Goal: Information Seeking & Learning: Check status

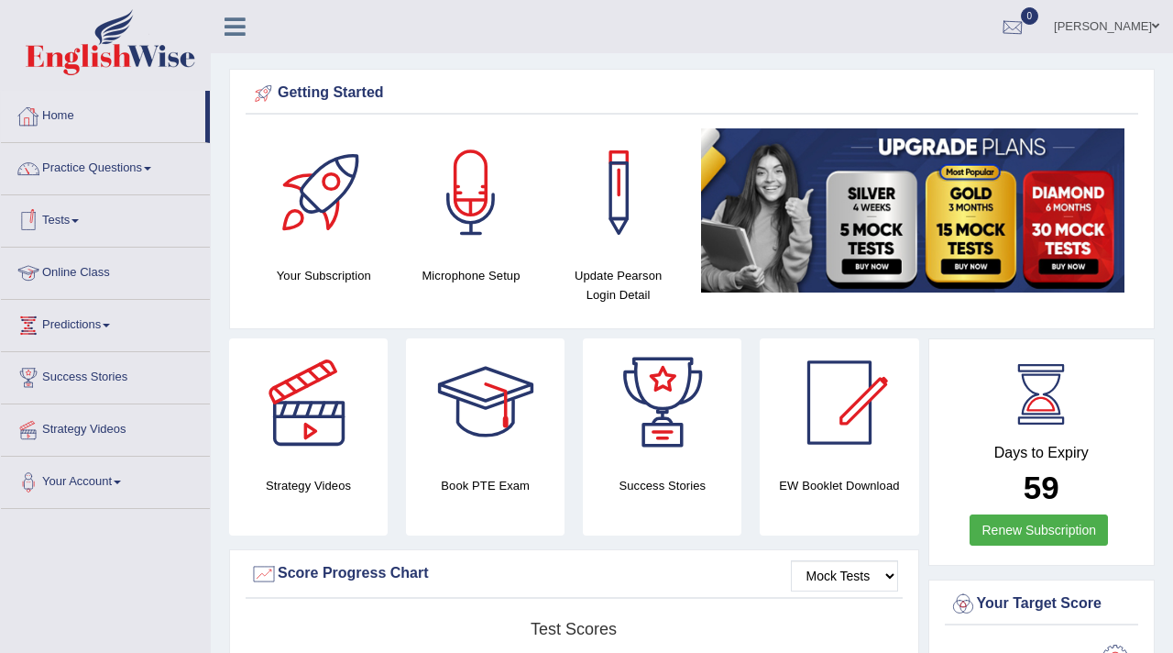
click at [1016, 18] on link "0" at bounding box center [1012, 24] width 55 height 48
click at [620, 39] on ul "Navdeep kaur Toggle navigation Username: Navdeep2024 Access Type: Online Subscr…" at bounding box center [837, 26] width 674 height 52
click at [1027, 22] on div at bounding box center [1013, 28] width 28 height 28
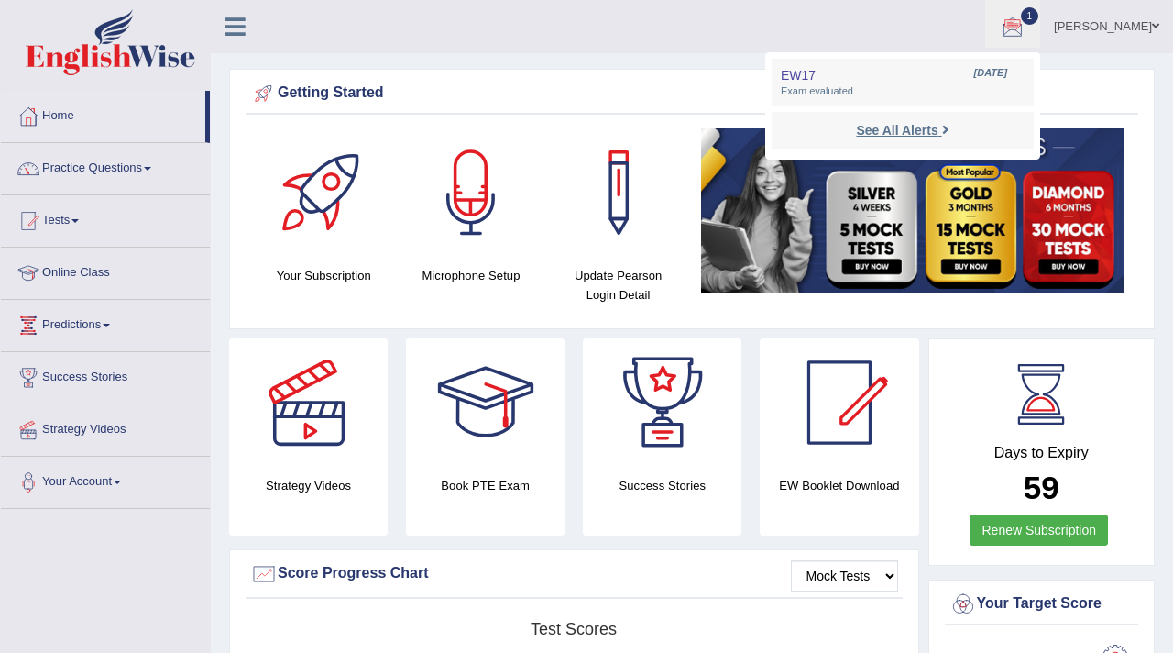
click at [902, 126] on strong "See All Alerts" at bounding box center [897, 130] width 82 height 15
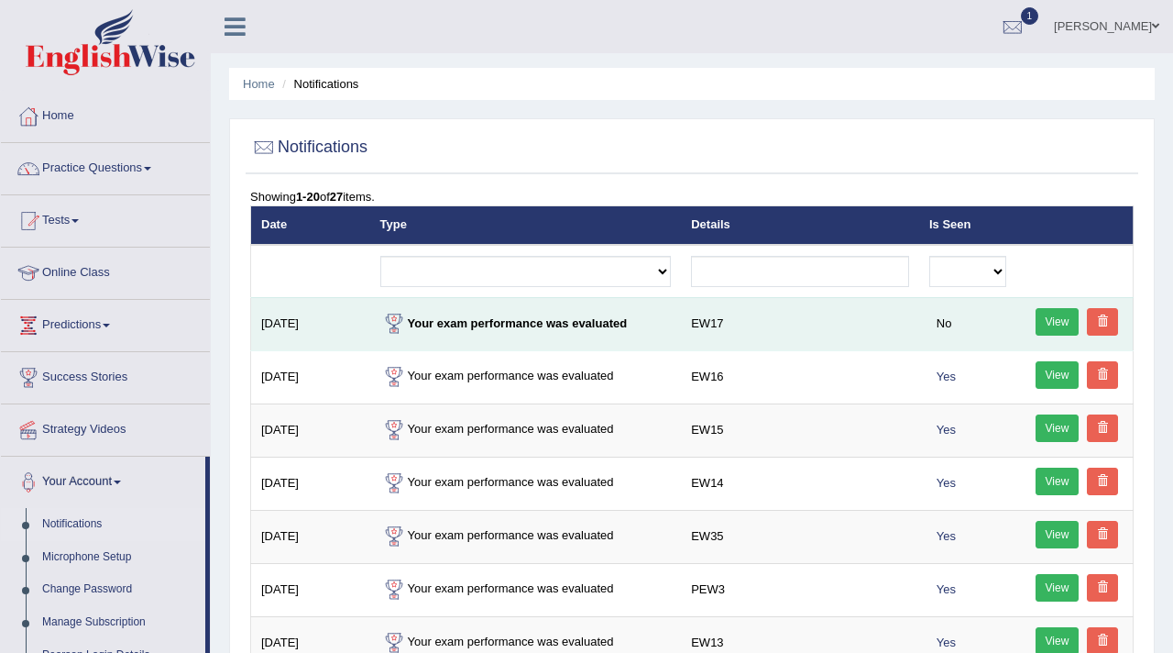
click at [1049, 318] on link "View" at bounding box center [1058, 322] width 44 height 28
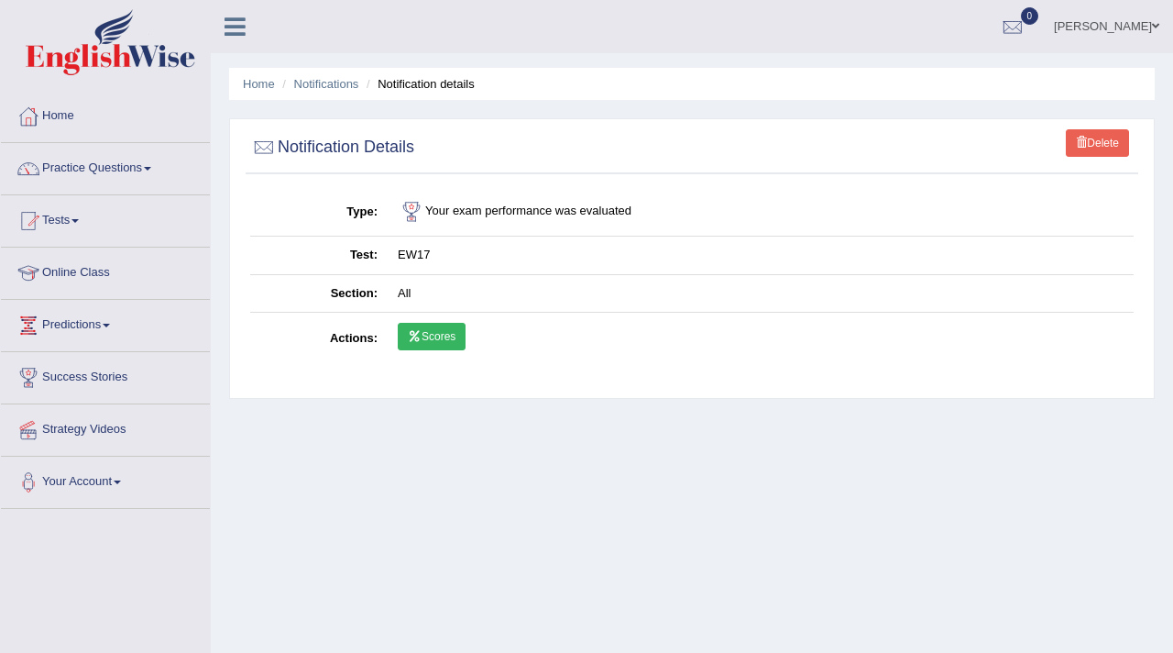
click at [423, 342] on link "Scores" at bounding box center [432, 337] width 68 height 28
click at [70, 215] on link "Tests" at bounding box center [105, 218] width 209 height 46
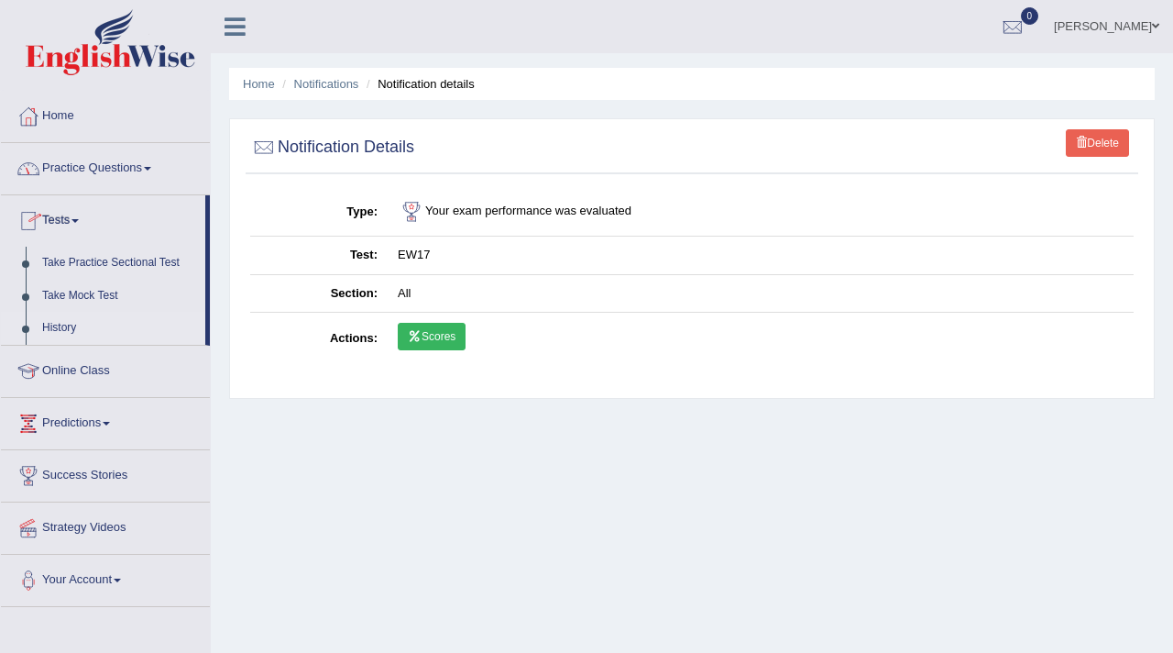
click at [54, 325] on link "History" at bounding box center [119, 328] width 171 height 33
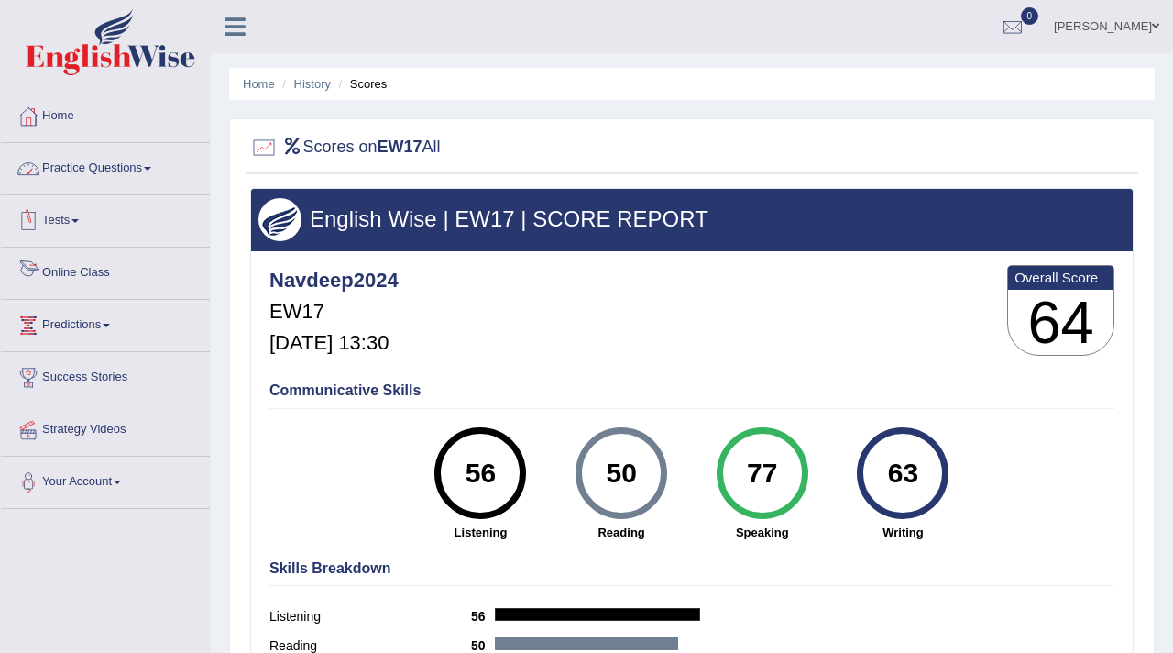
click at [70, 216] on link "Tests" at bounding box center [105, 218] width 209 height 46
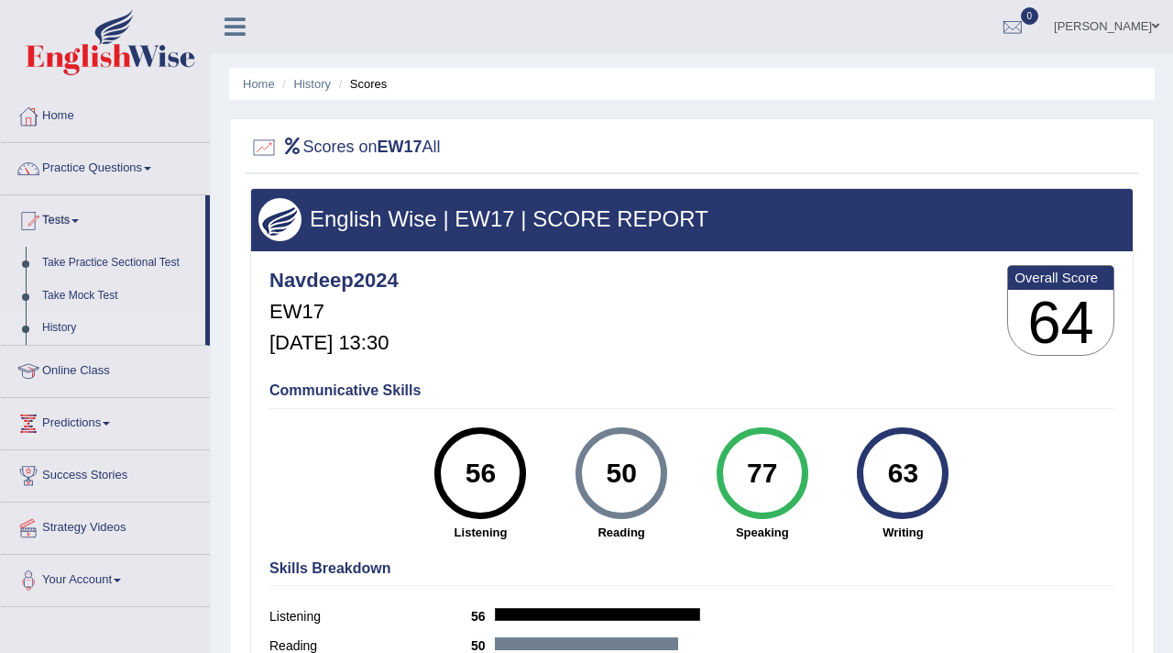
click at [68, 326] on link "History" at bounding box center [119, 328] width 171 height 33
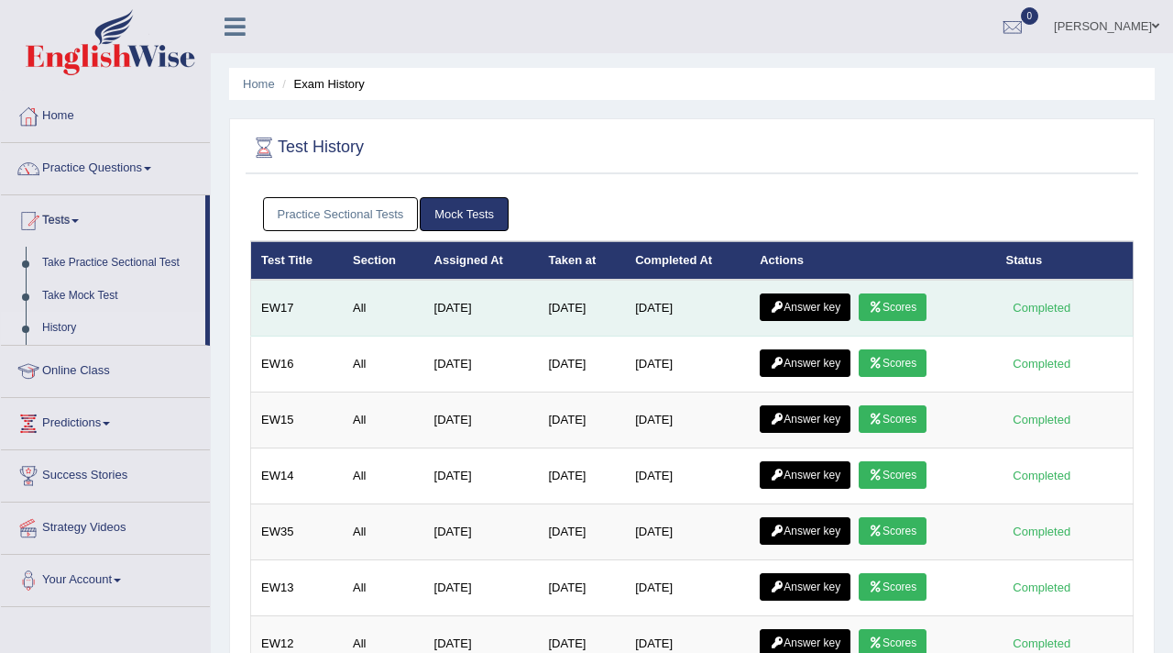
click at [814, 299] on link "Answer key" at bounding box center [805, 307] width 91 height 28
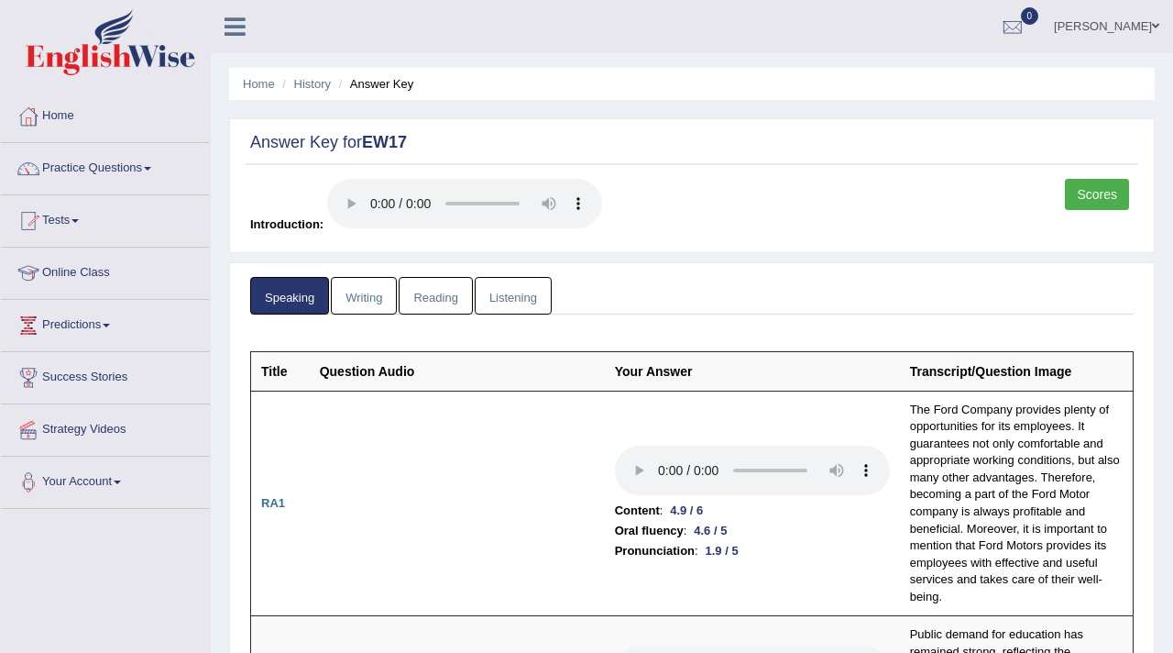
click at [379, 300] on link "Writing" at bounding box center [364, 296] width 66 height 38
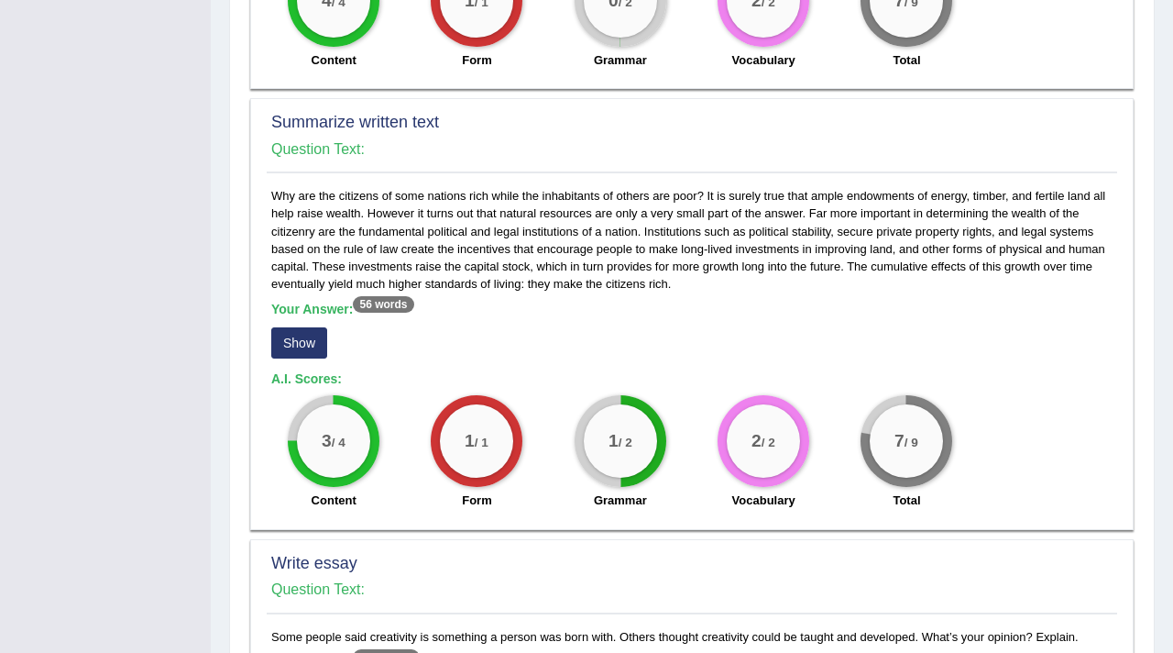
scroll to position [1214, 0]
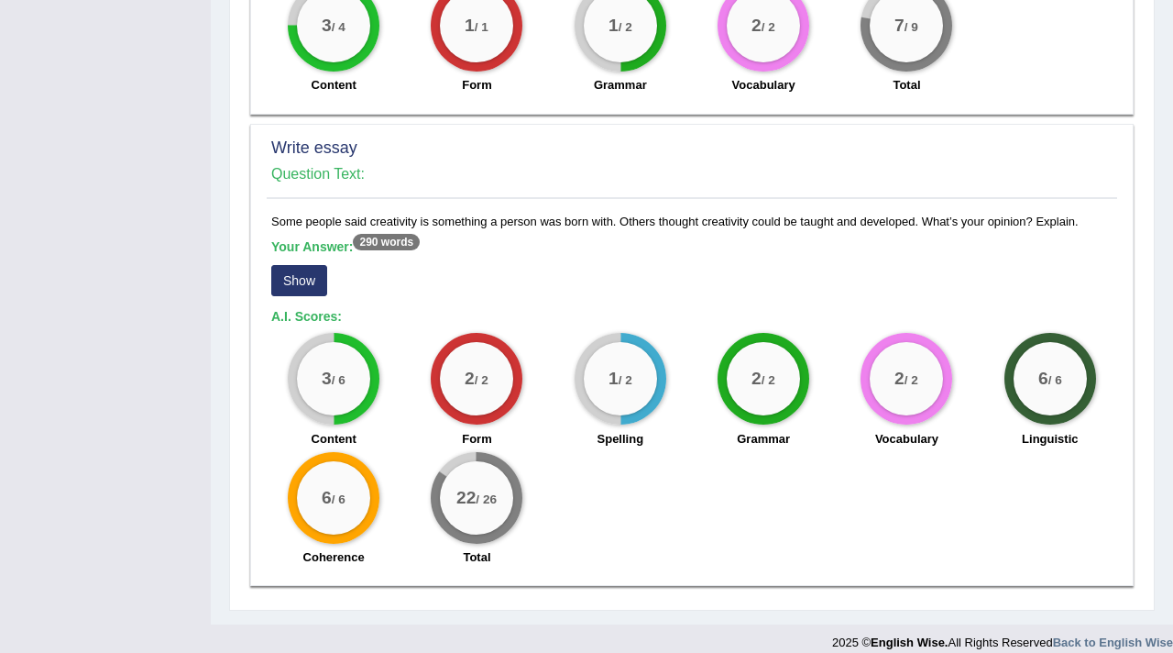
click at [295, 265] on button "Show" at bounding box center [299, 280] width 56 height 31
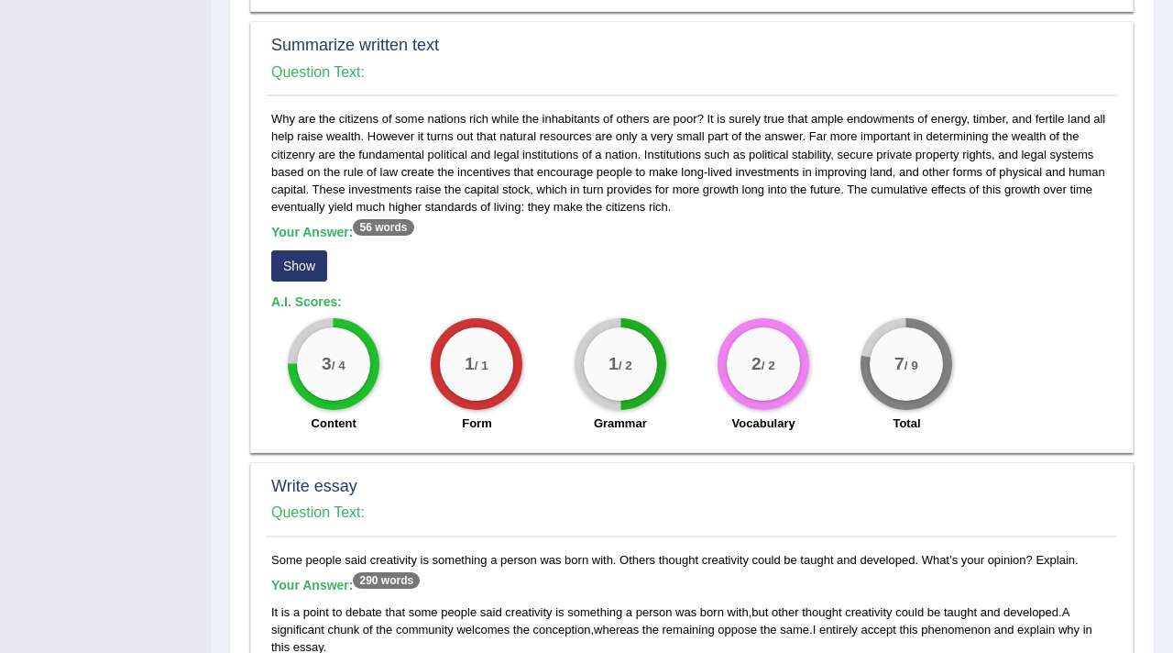
scroll to position [866, 0]
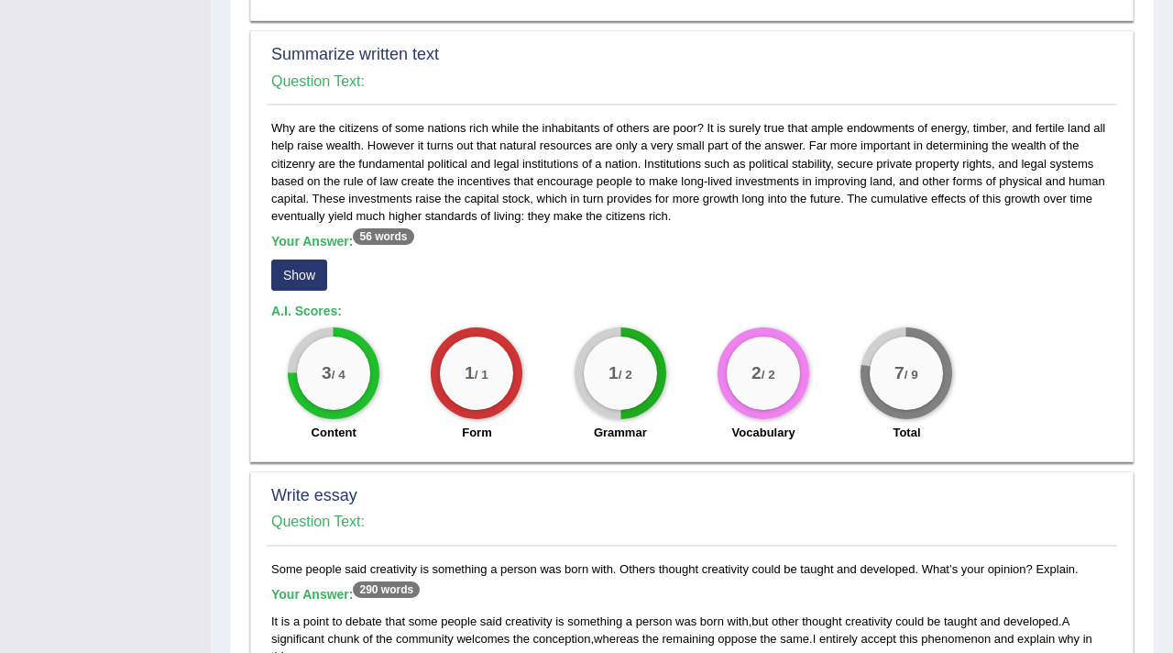
click at [311, 259] on button "Show" at bounding box center [299, 274] width 56 height 31
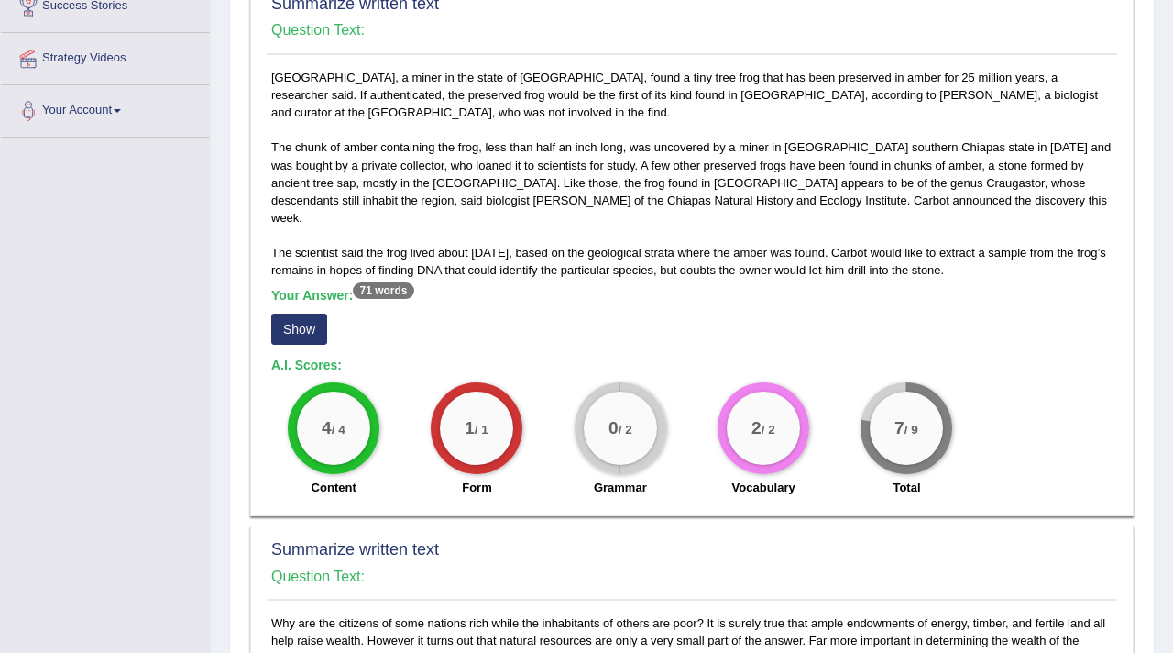
scroll to position [363, 0]
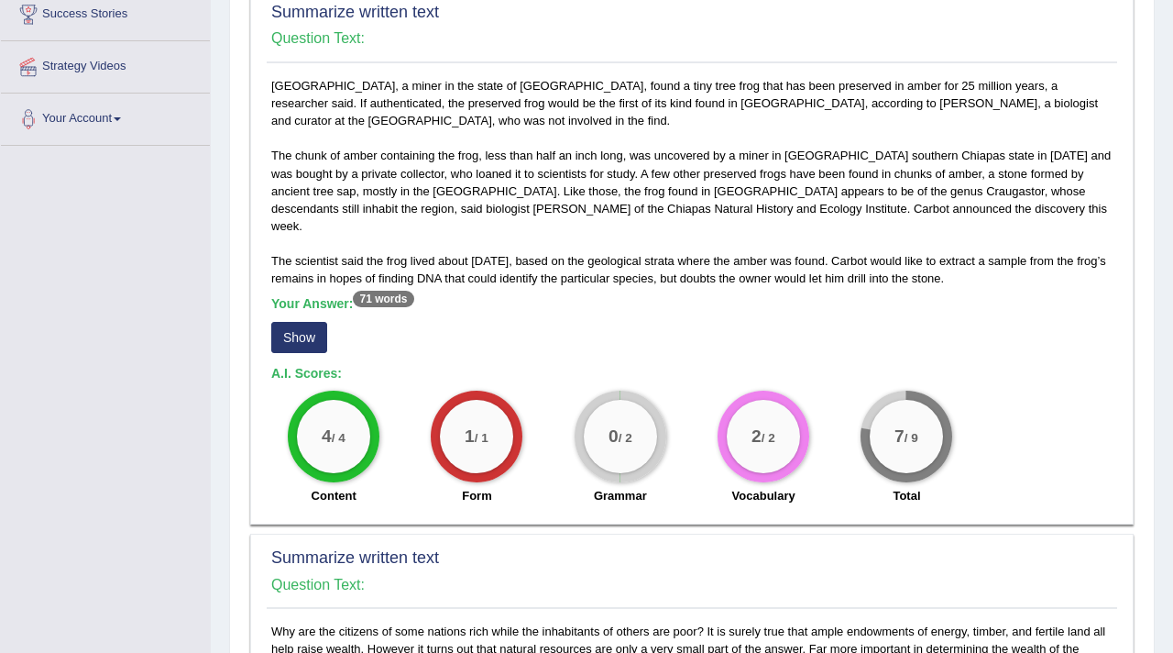
click at [304, 322] on button "Show" at bounding box center [299, 337] width 56 height 31
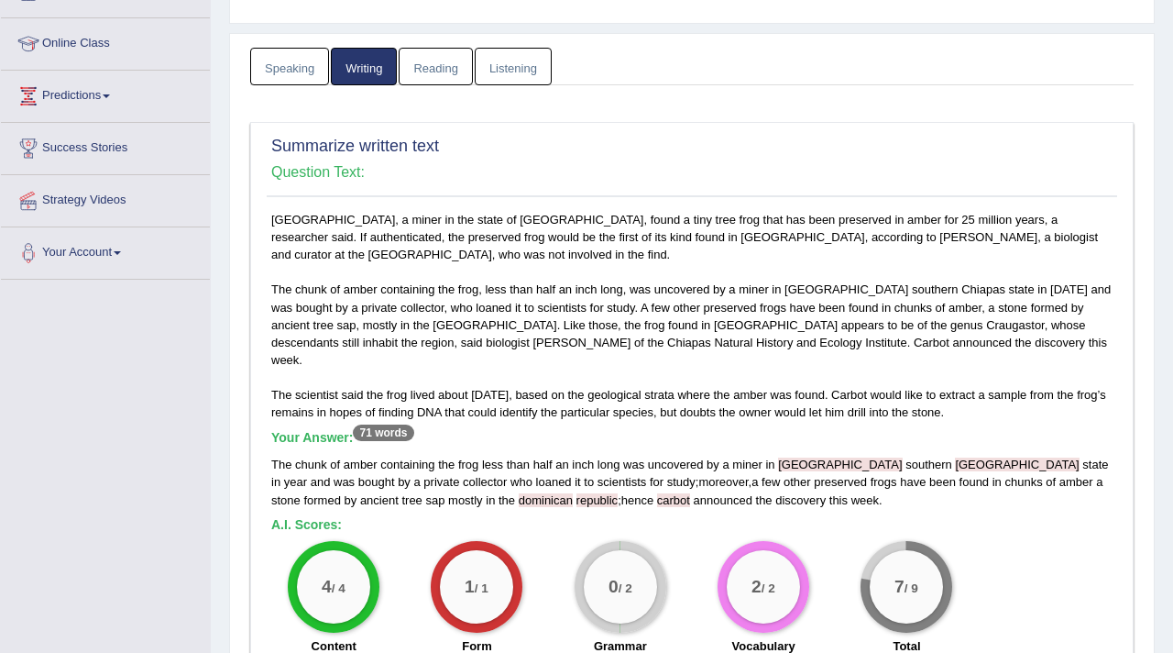
scroll to position [0, 0]
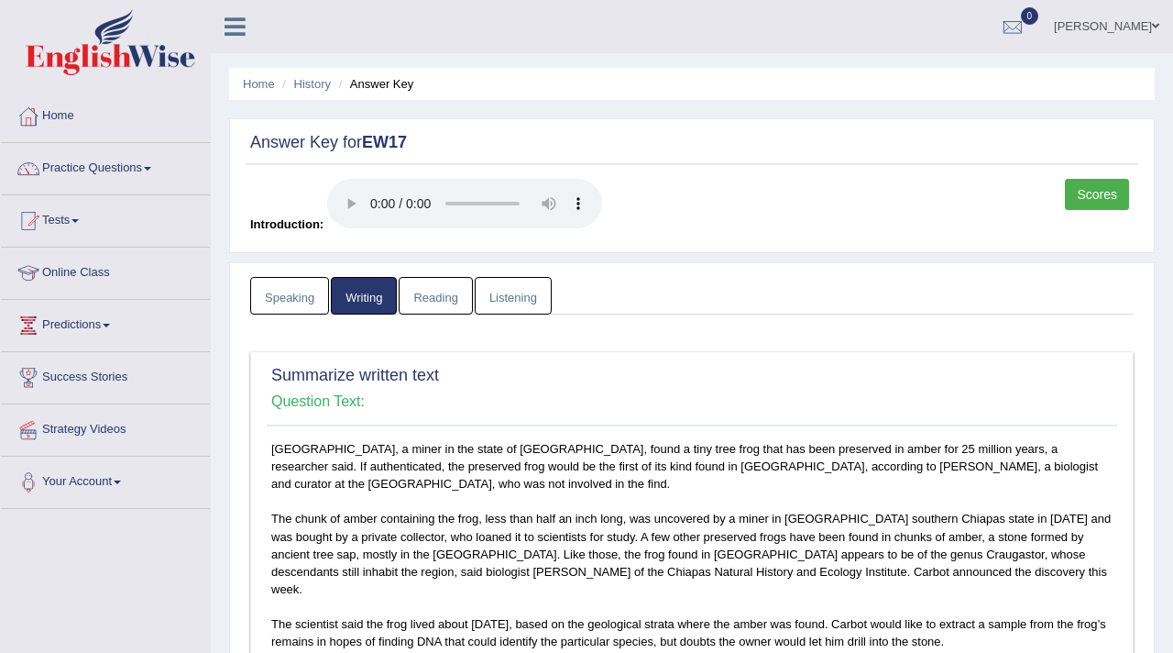
click at [465, 293] on link "Reading" at bounding box center [435, 296] width 73 height 38
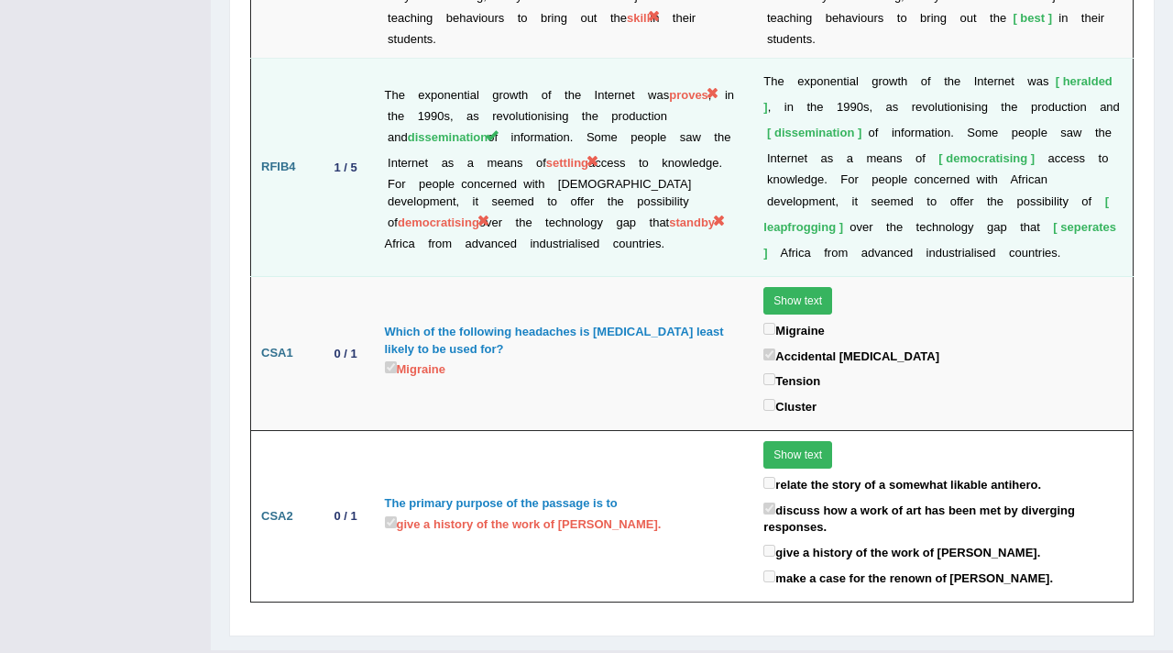
scroll to position [3686, 0]
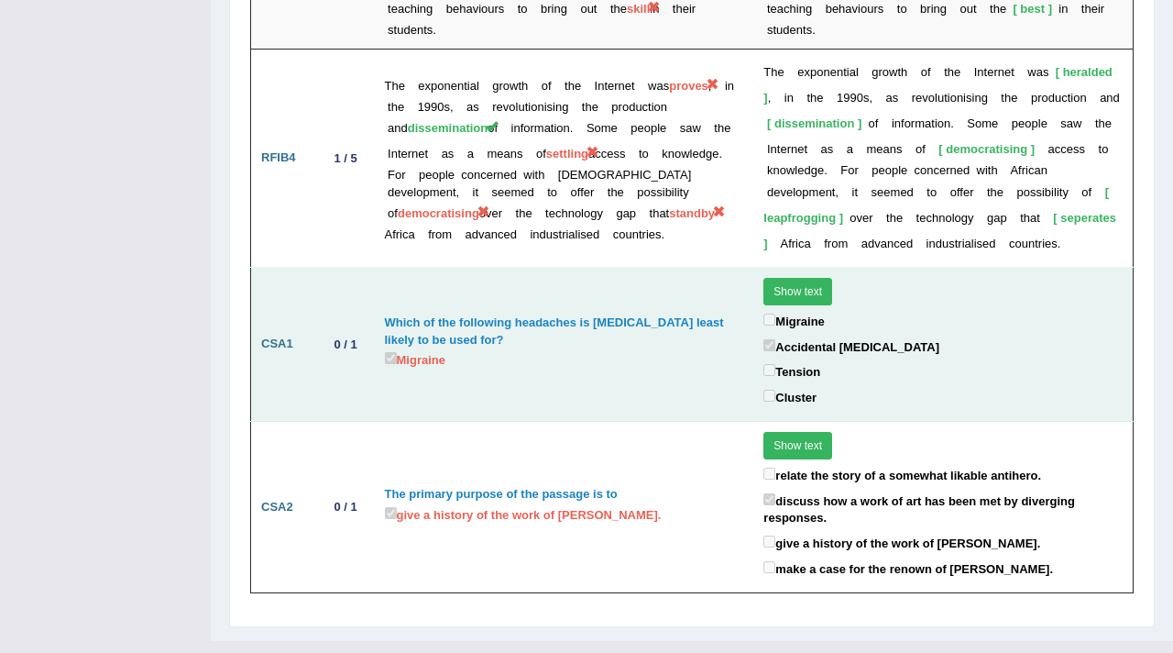
click at [798, 278] on button "Show text" at bounding box center [798, 292] width 69 height 28
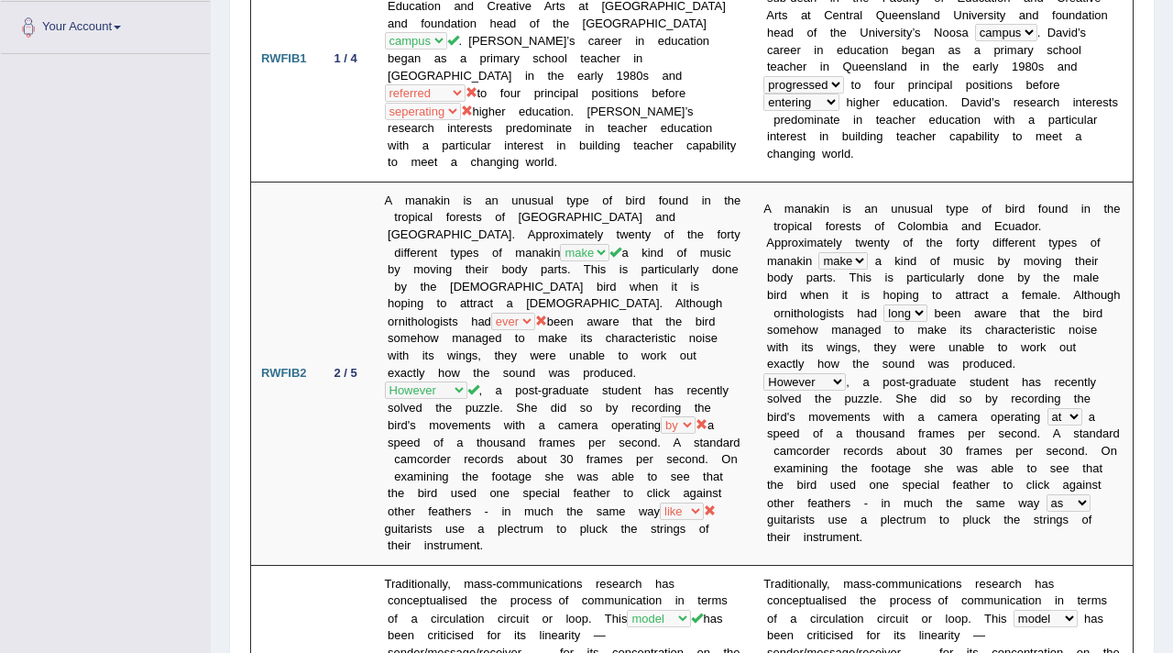
scroll to position [0, 0]
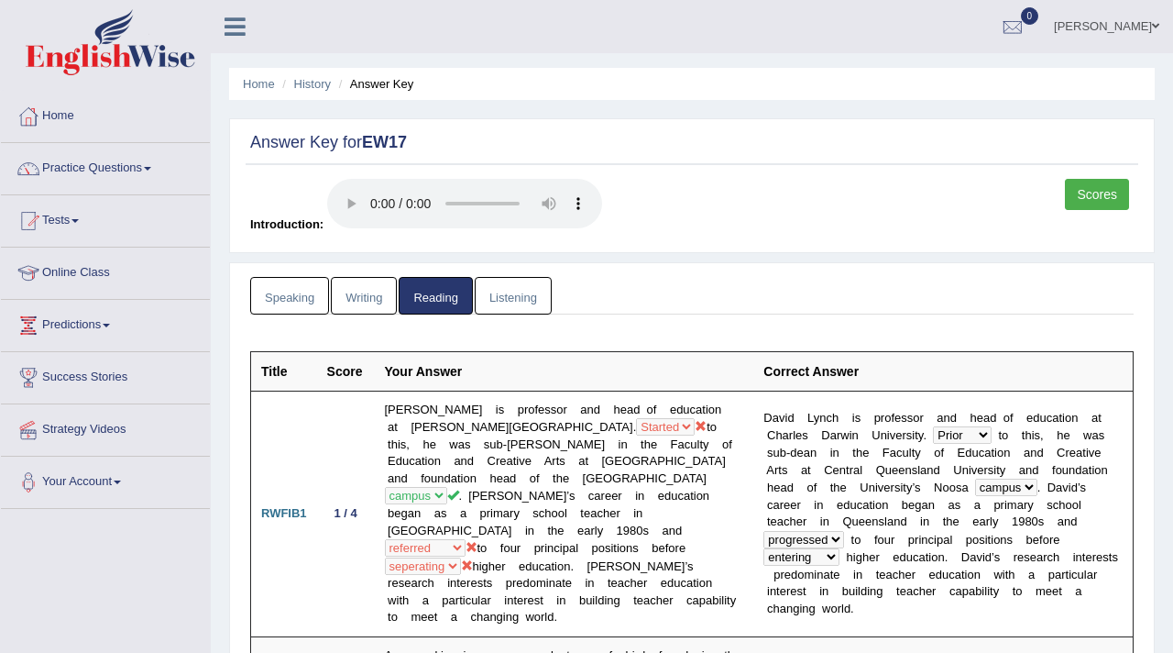
click at [523, 289] on link "Listening" at bounding box center [513, 296] width 77 height 38
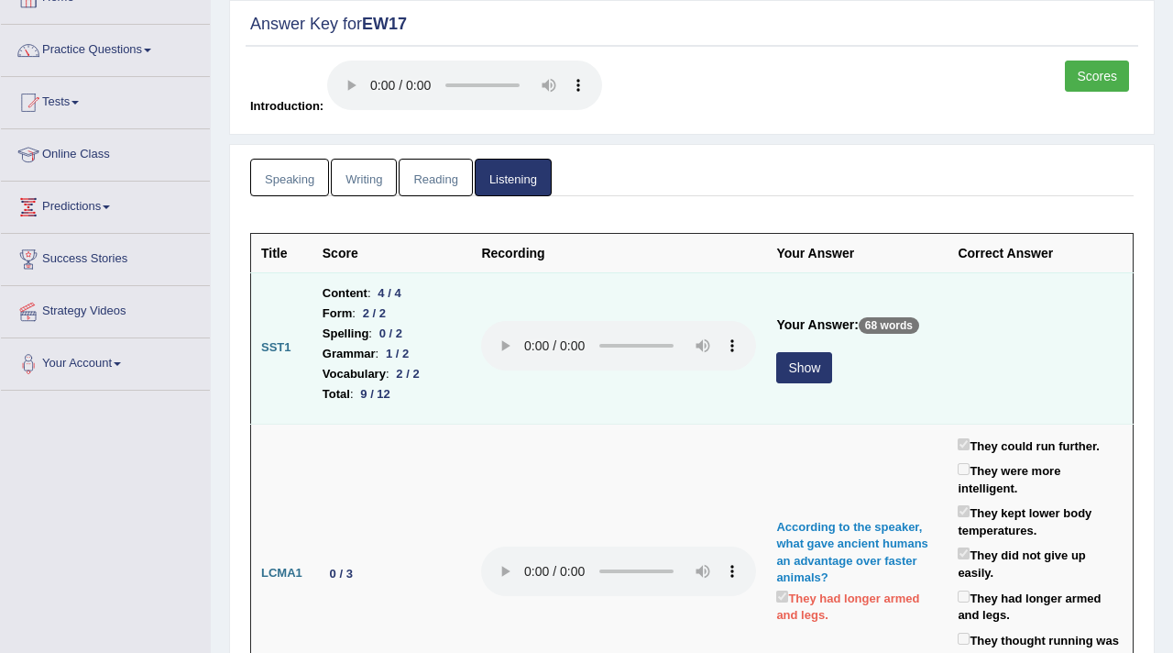
scroll to position [122, 0]
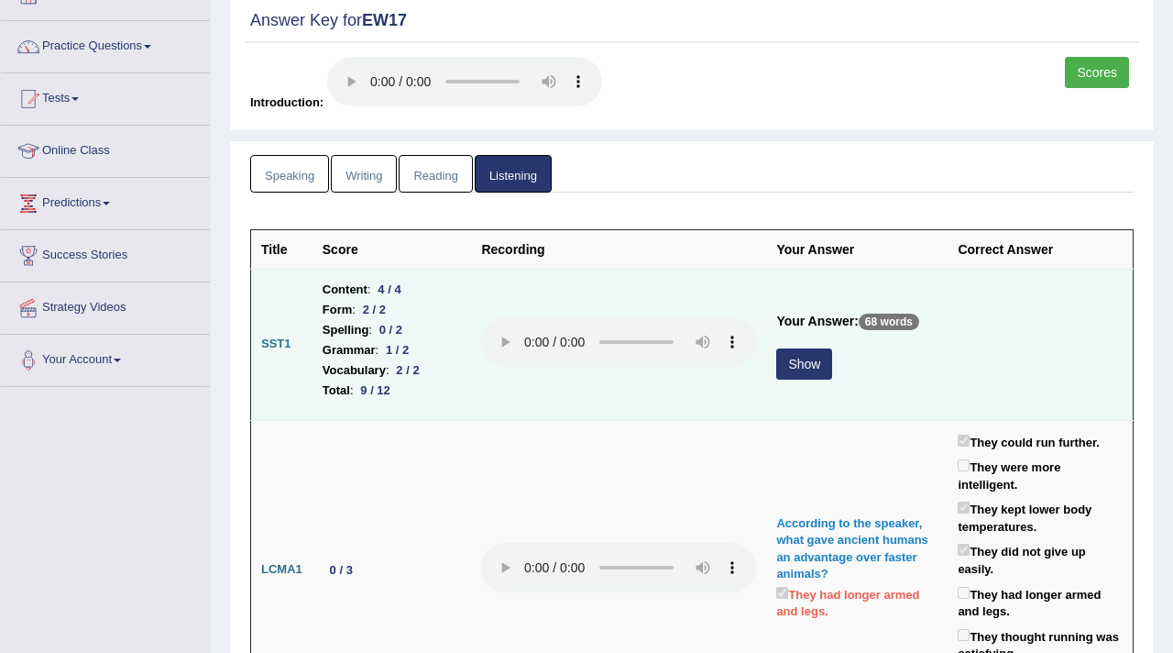
click at [812, 362] on button "Show" at bounding box center [804, 363] width 56 height 31
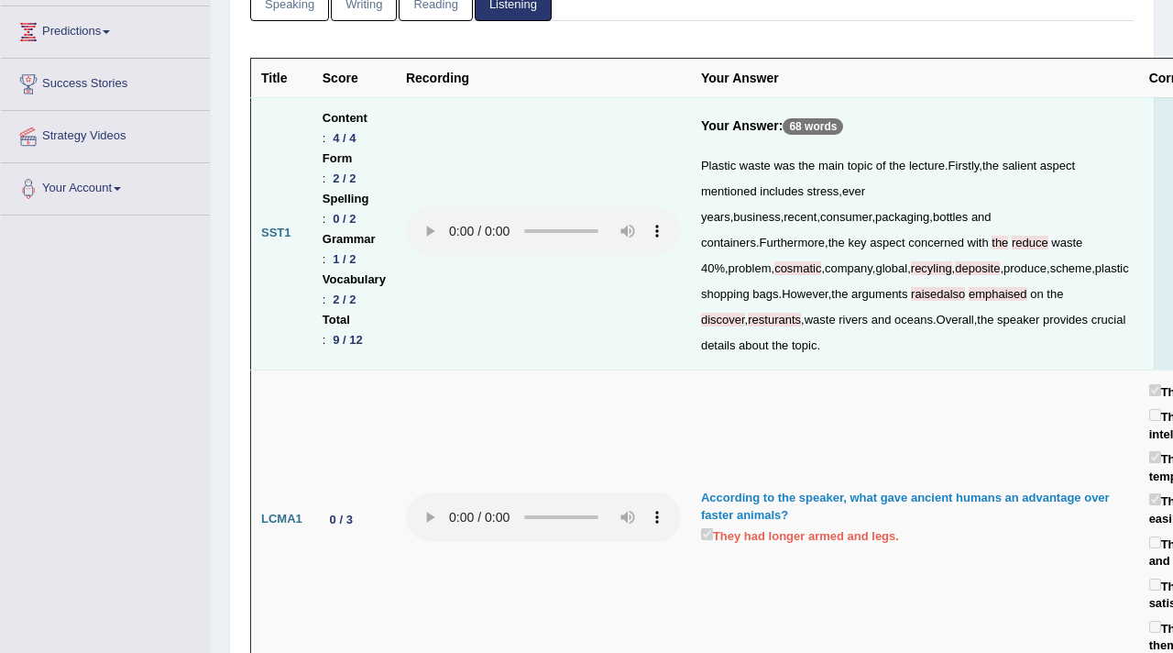
scroll to position [0, 0]
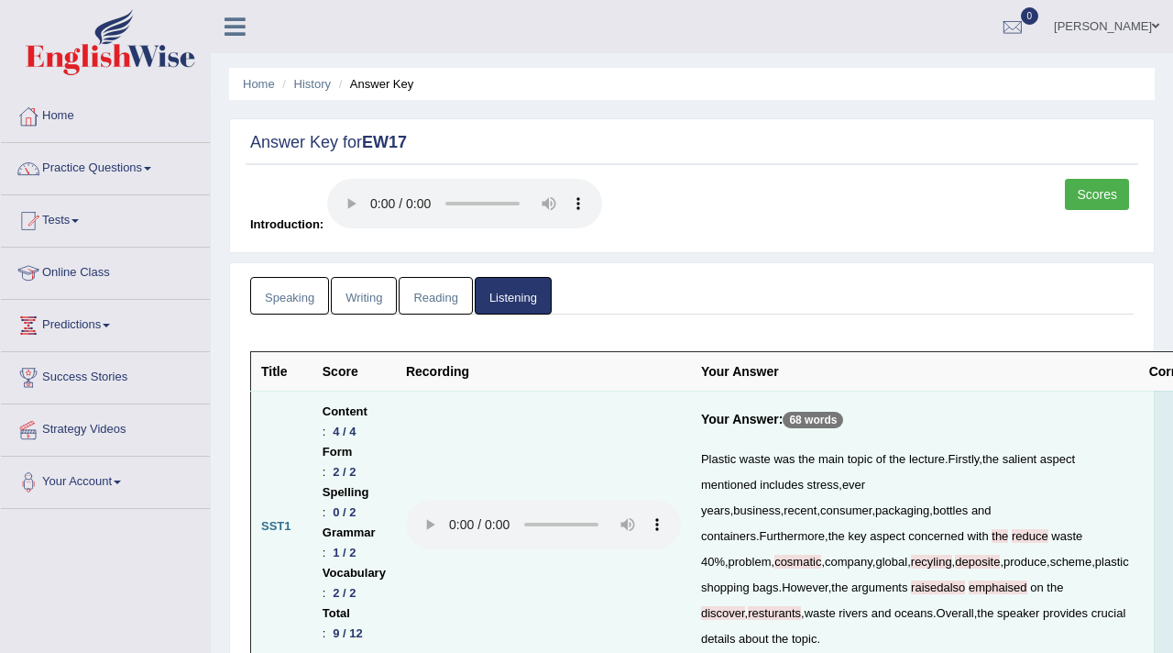
click at [1120, 193] on link "Scores" at bounding box center [1097, 194] width 64 height 31
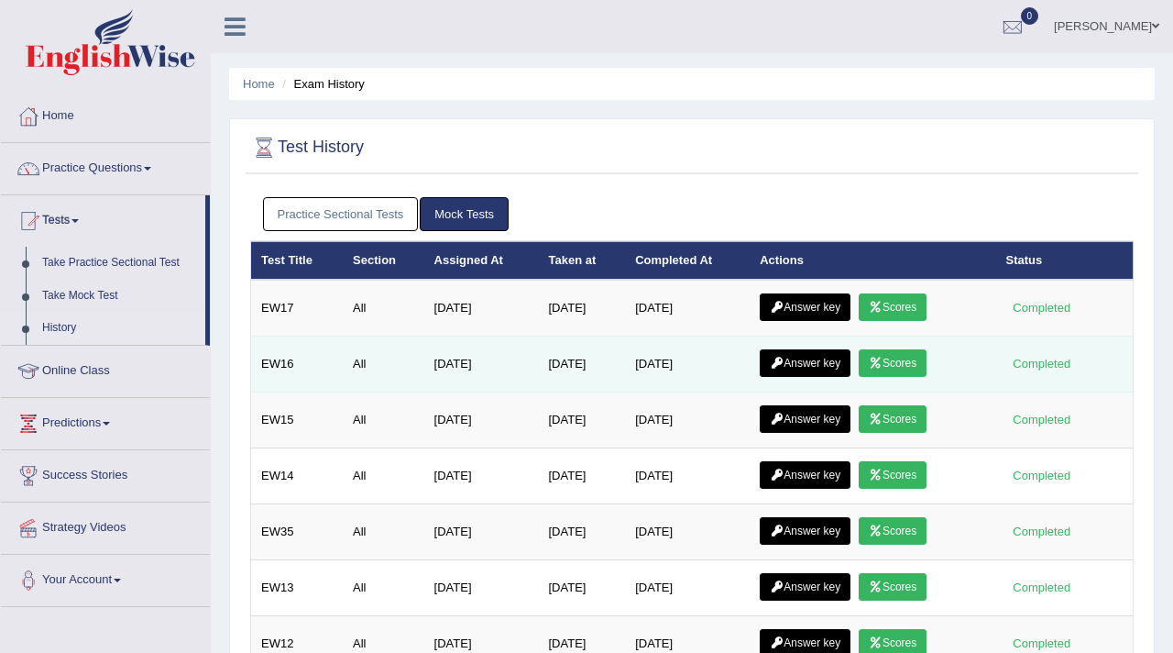
click at [839, 359] on link "Answer key" at bounding box center [805, 363] width 91 height 28
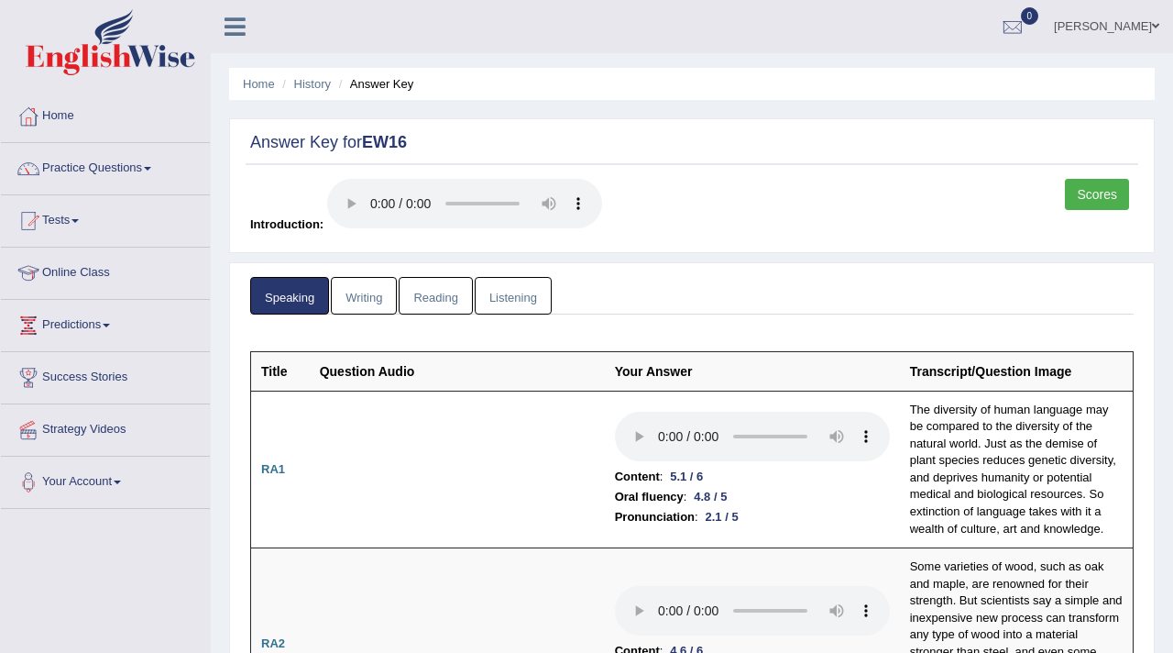
click at [1087, 193] on link "Scores" at bounding box center [1097, 194] width 64 height 31
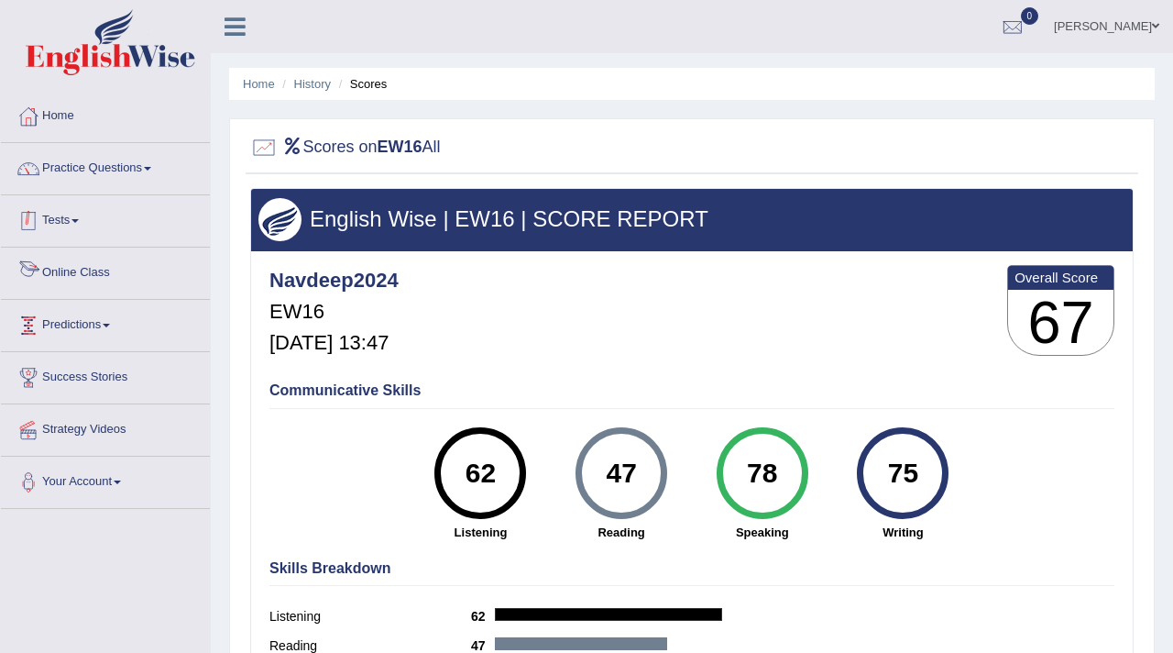
click at [72, 219] on link "Tests" at bounding box center [105, 218] width 209 height 46
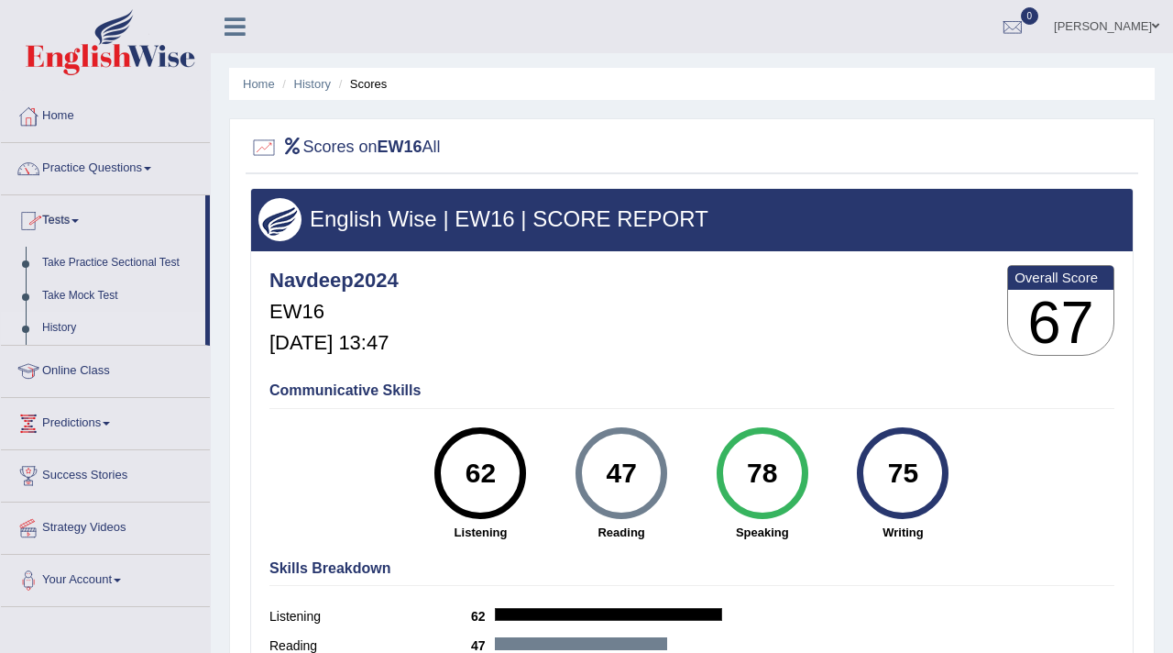
click at [67, 323] on link "History" at bounding box center [119, 328] width 171 height 33
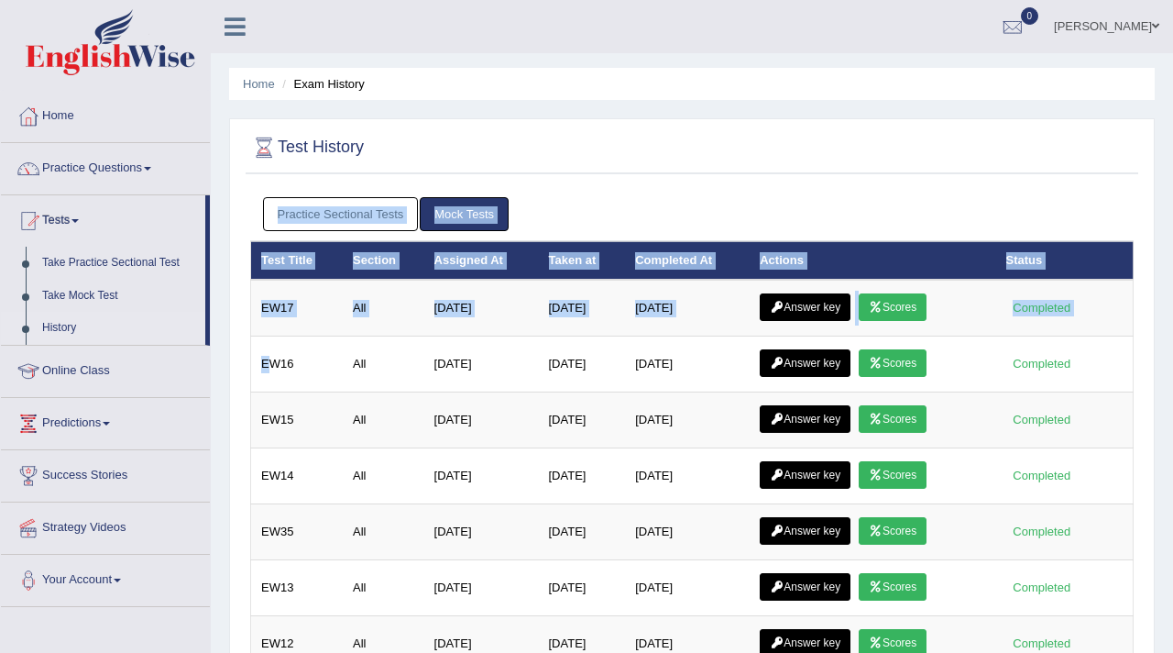
drag, startPoint x: 272, startPoint y: 371, endPoint x: 233, endPoint y: 380, distance: 40.5
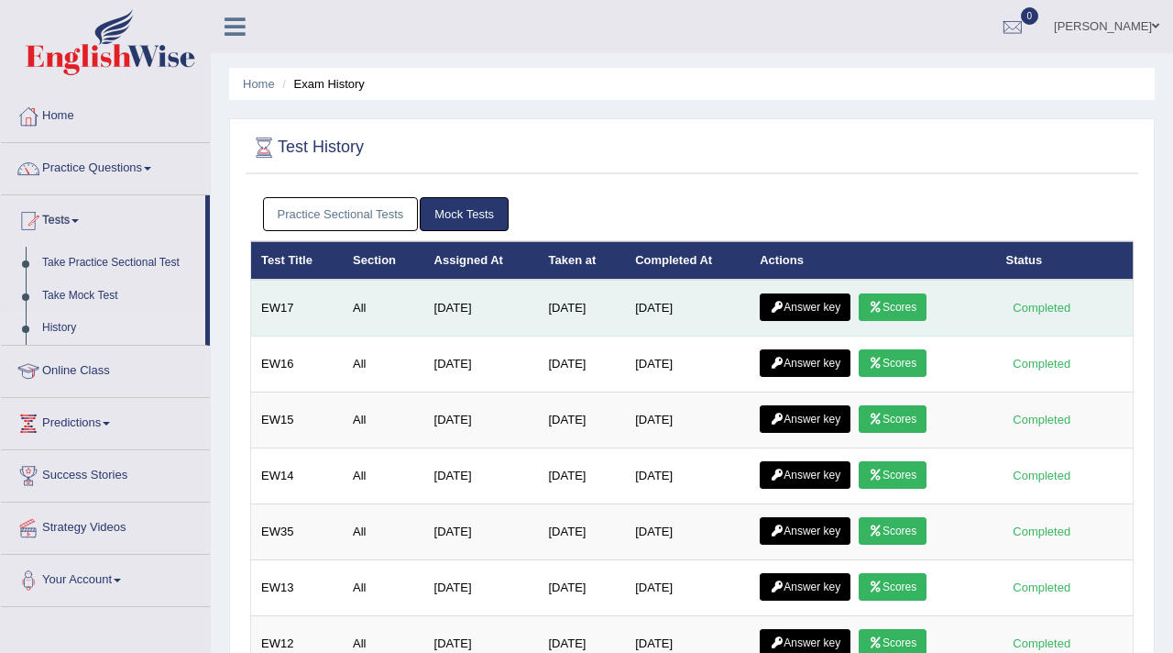
click at [801, 310] on link "Answer key" at bounding box center [805, 307] width 91 height 28
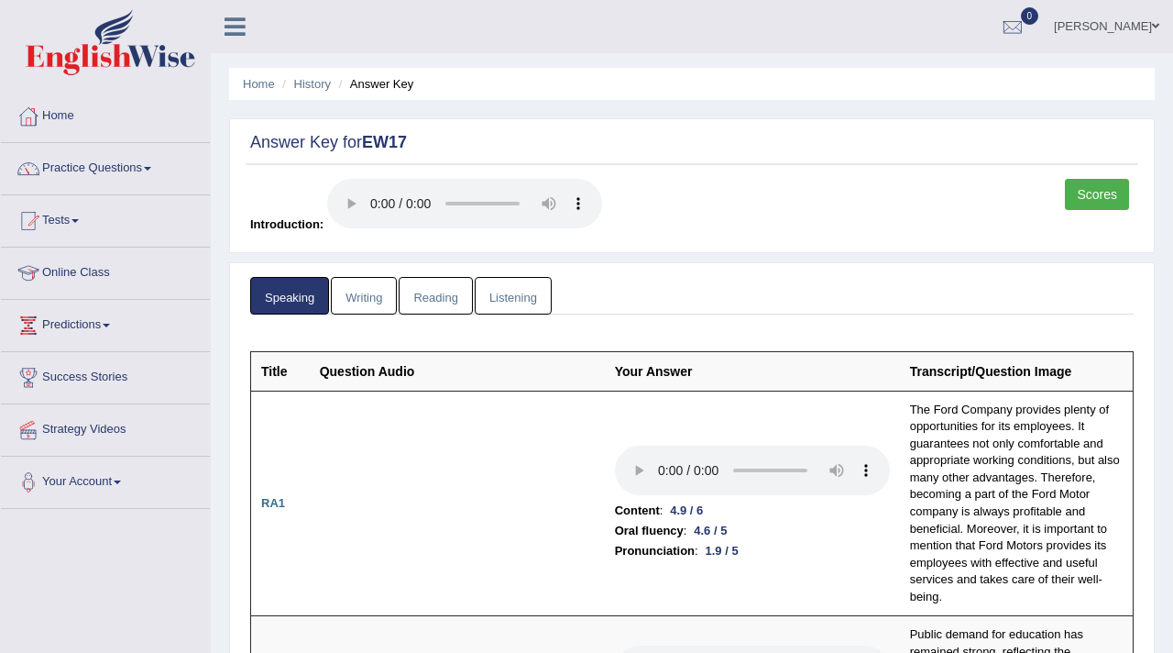
click at [1088, 190] on link "Scores" at bounding box center [1097, 194] width 64 height 31
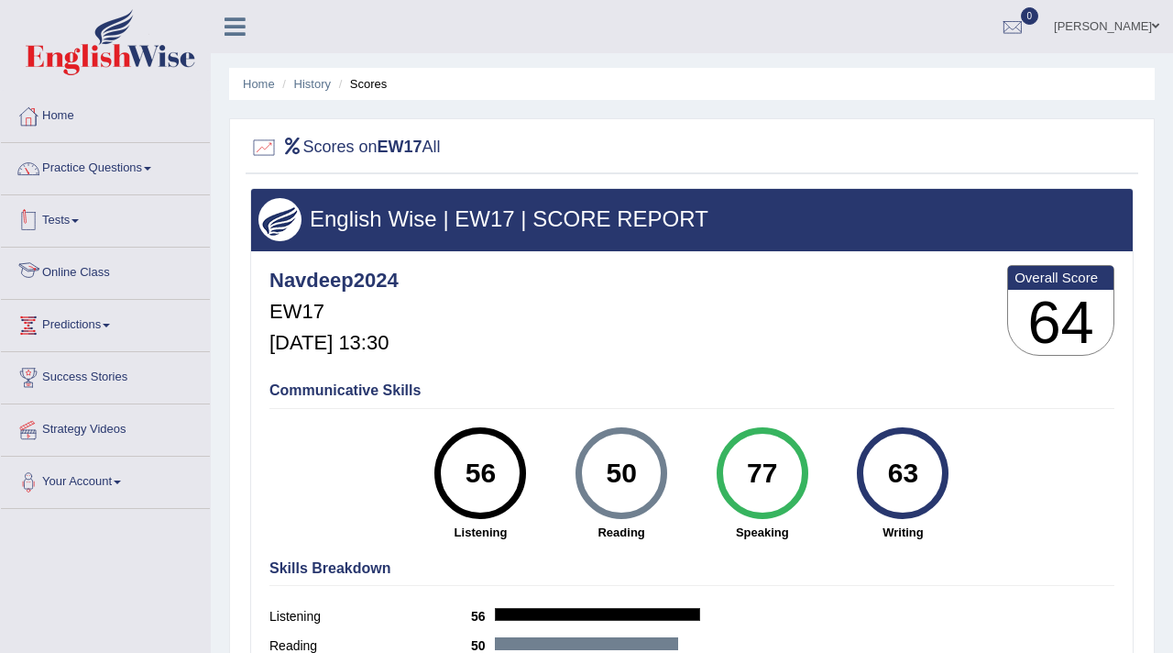
click at [70, 211] on link "Tests" at bounding box center [105, 218] width 209 height 46
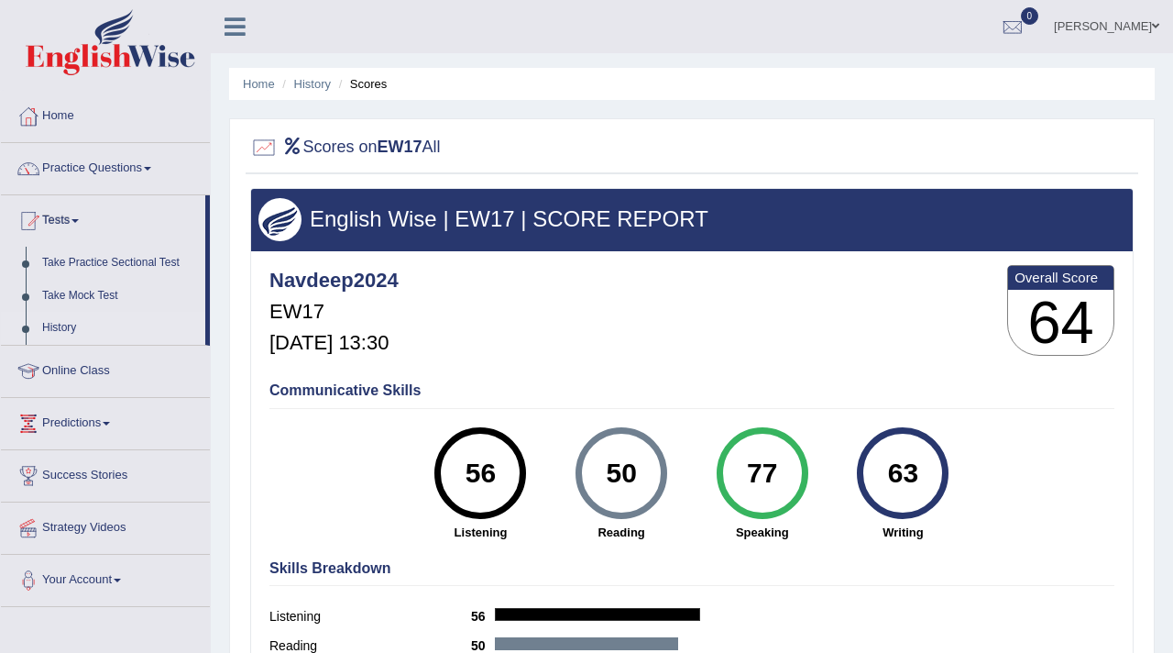
click at [70, 322] on link "History" at bounding box center [119, 328] width 171 height 33
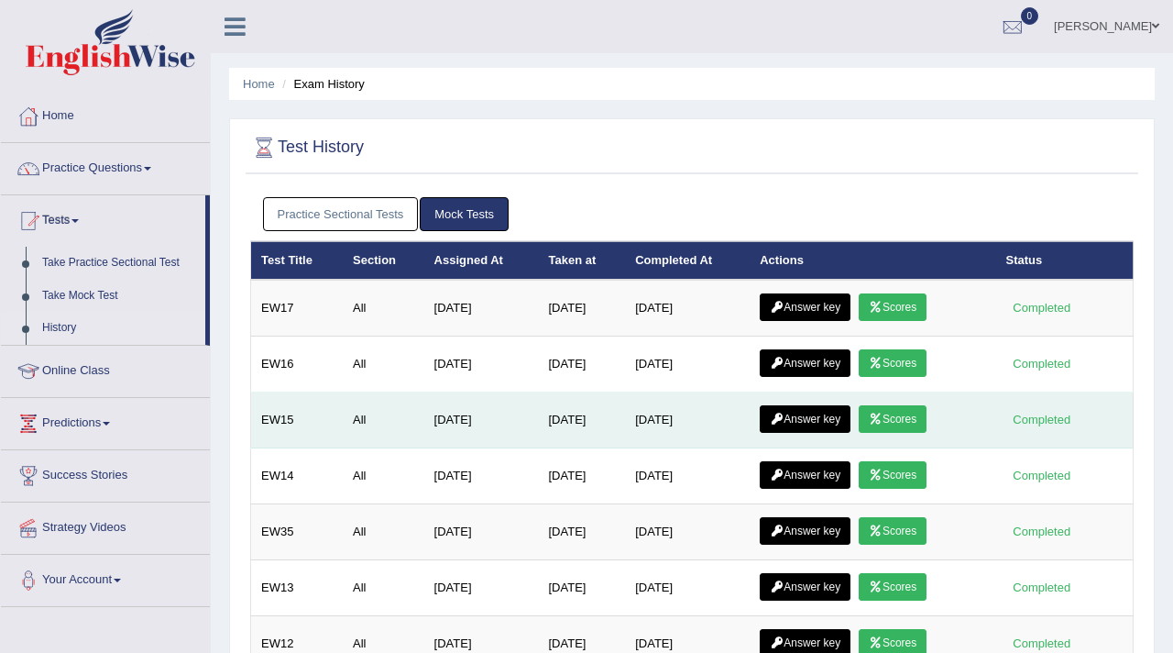
click at [824, 423] on link "Answer key" at bounding box center [805, 419] width 91 height 28
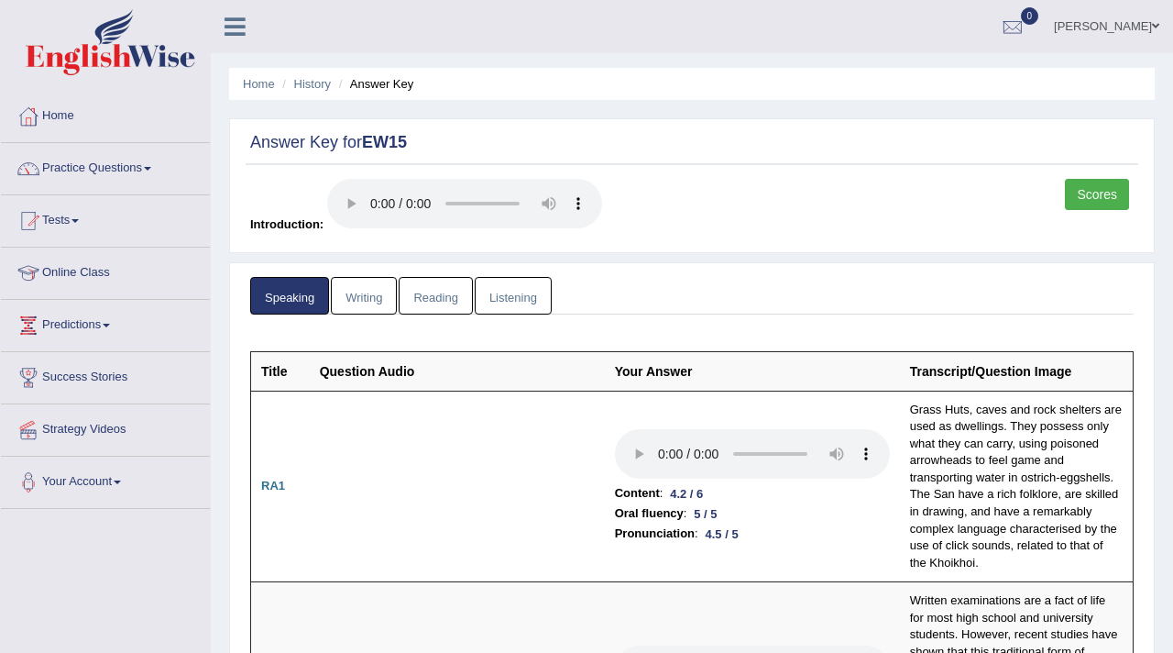
click at [1079, 198] on link "Scores" at bounding box center [1097, 194] width 64 height 31
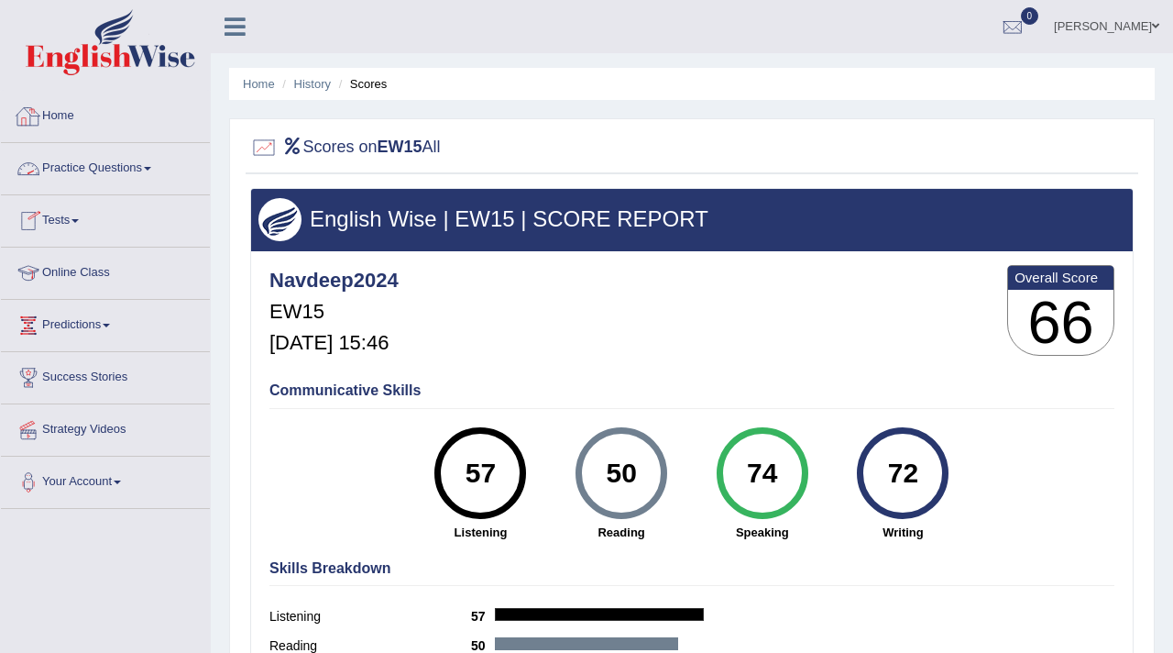
click at [66, 118] on link "Home" at bounding box center [105, 114] width 209 height 46
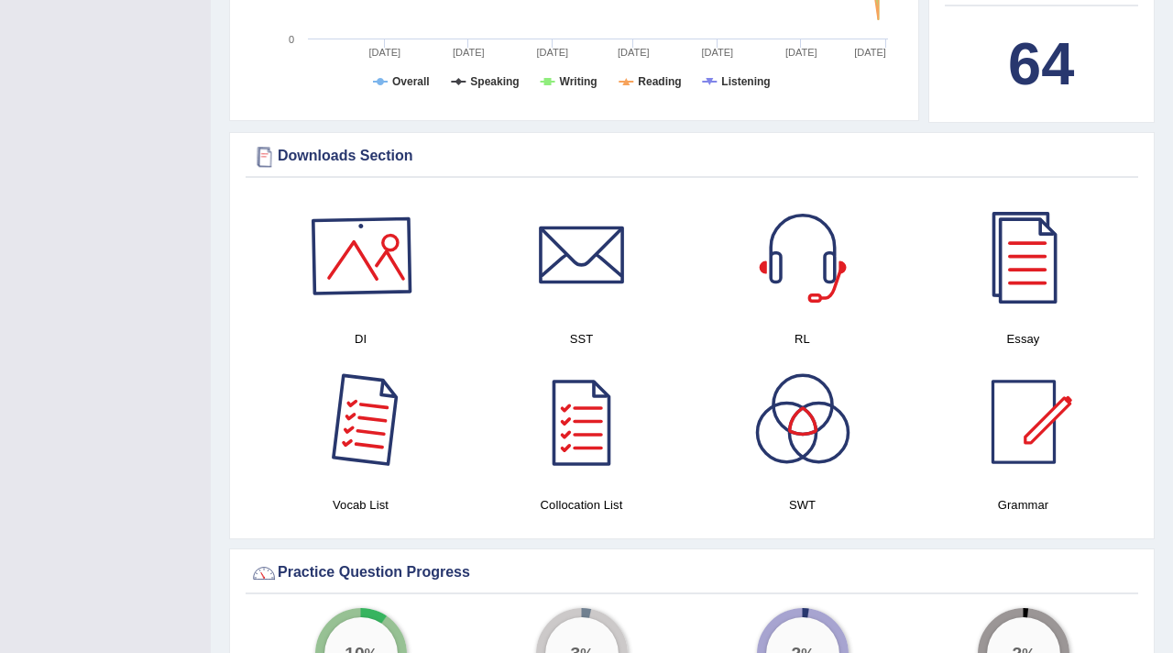
scroll to position [793, 0]
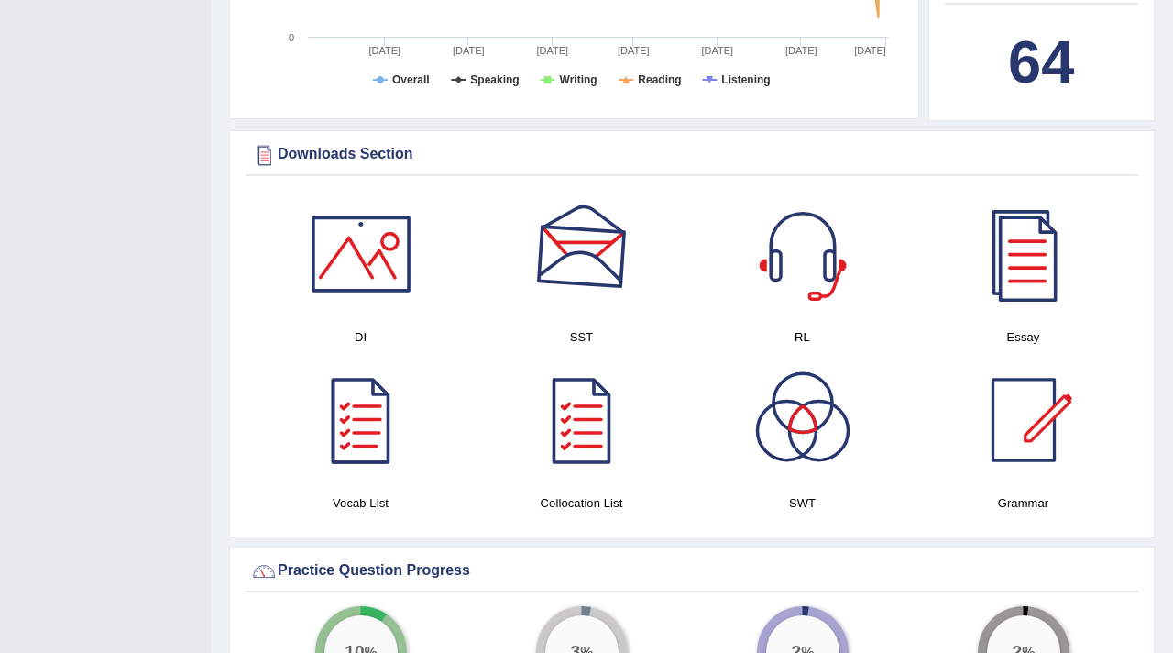
click at [589, 265] on div at bounding box center [582, 254] width 128 height 128
click at [361, 269] on div at bounding box center [361, 254] width 128 height 128
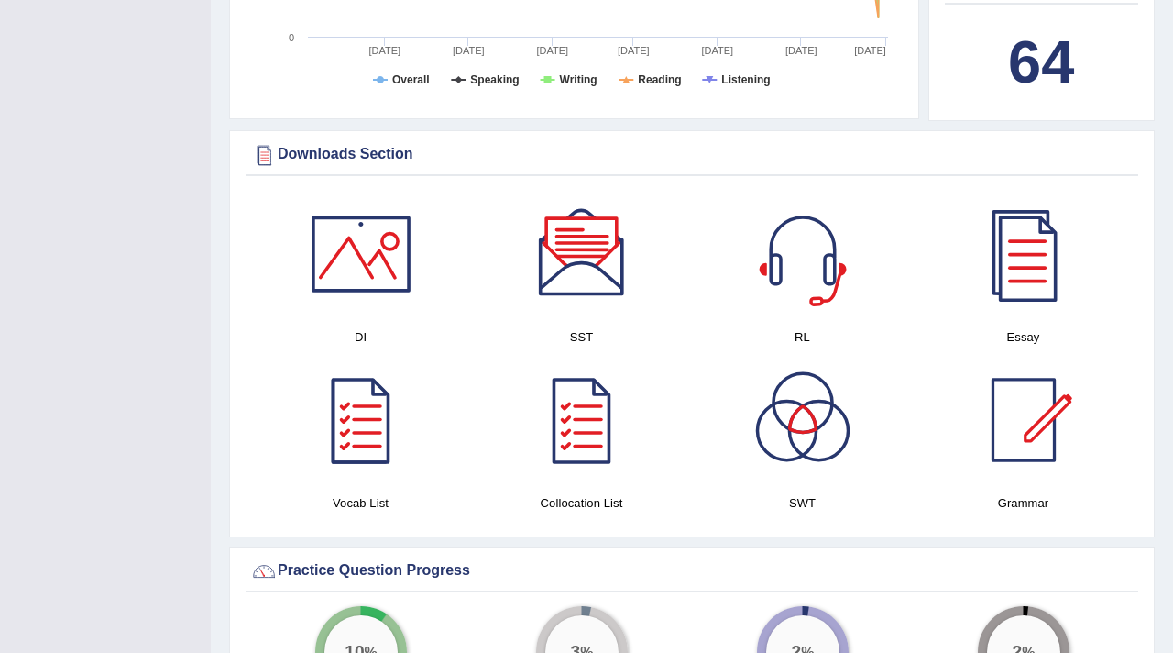
click at [789, 253] on div at bounding box center [803, 254] width 128 height 128
click at [1022, 259] on div at bounding box center [1024, 254] width 128 height 128
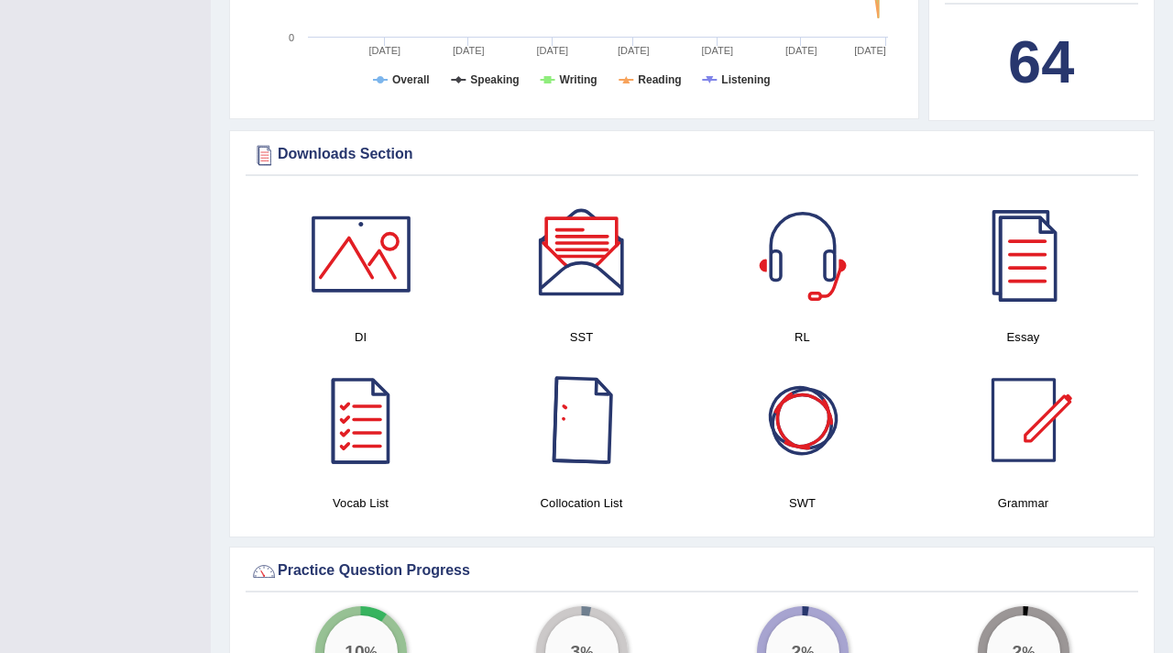
click at [802, 430] on div at bounding box center [803, 420] width 128 height 128
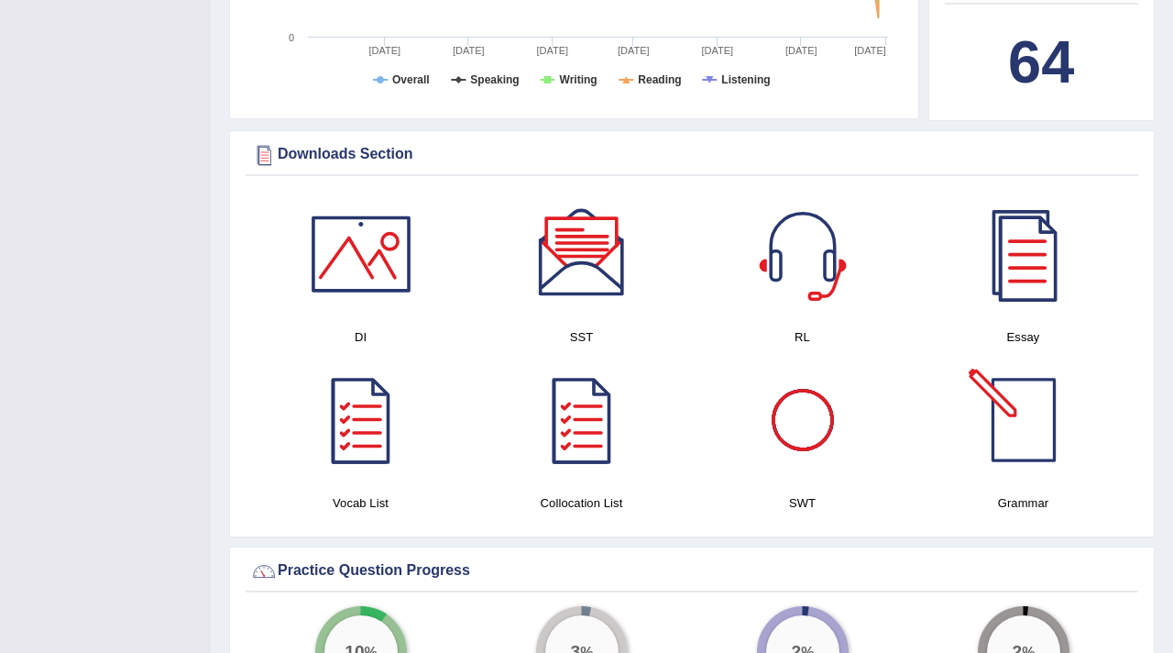
click at [1046, 430] on div at bounding box center [1024, 420] width 128 height 128
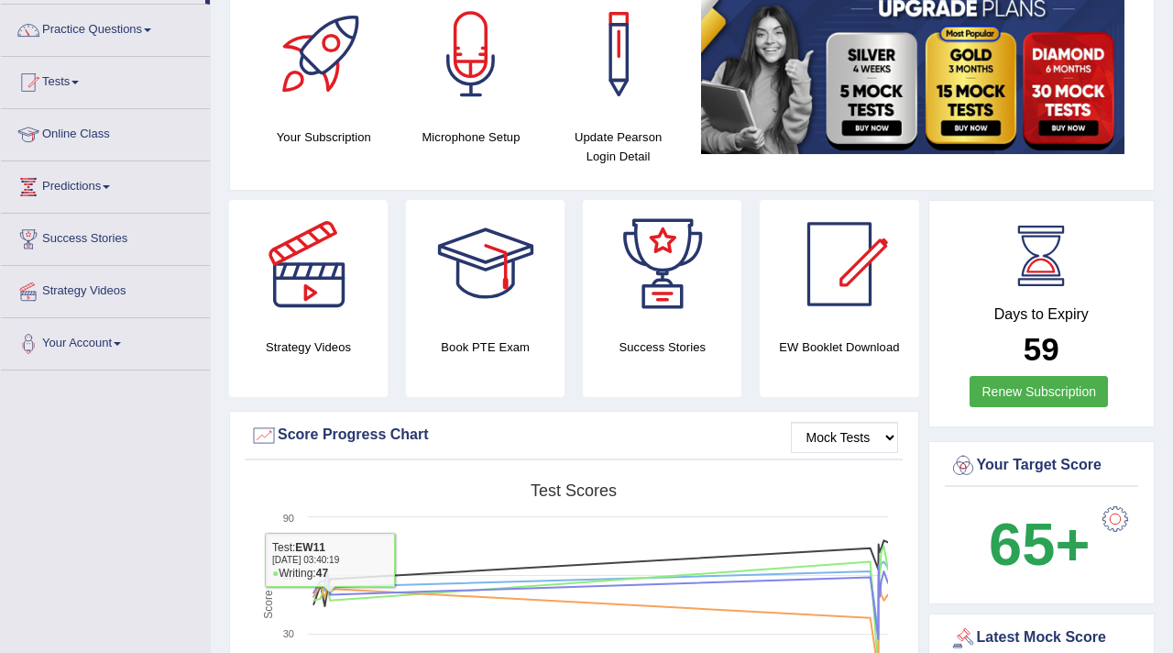
scroll to position [0, 0]
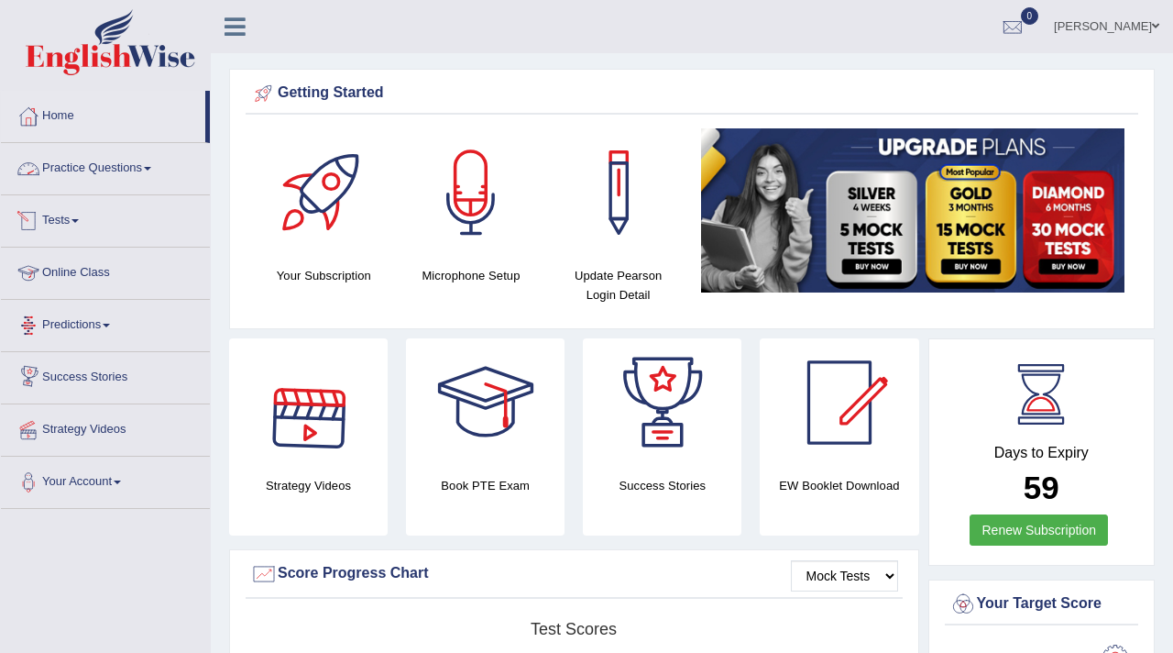
click at [67, 219] on link "Tests" at bounding box center [105, 218] width 209 height 46
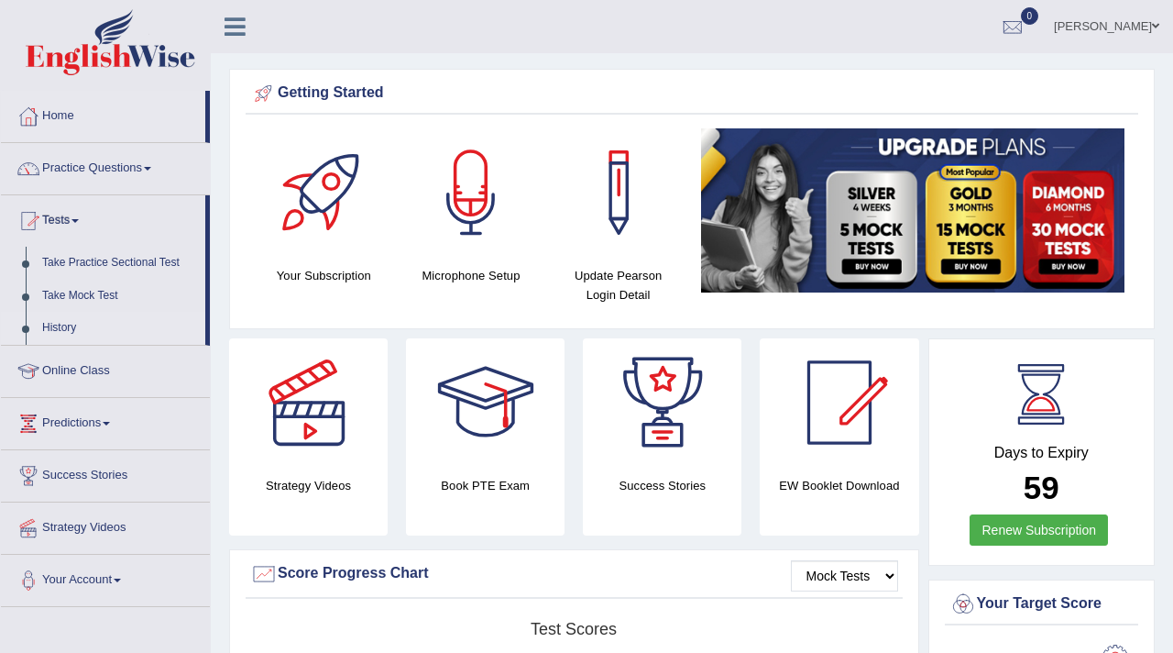
click at [56, 330] on link "History" at bounding box center [119, 328] width 171 height 33
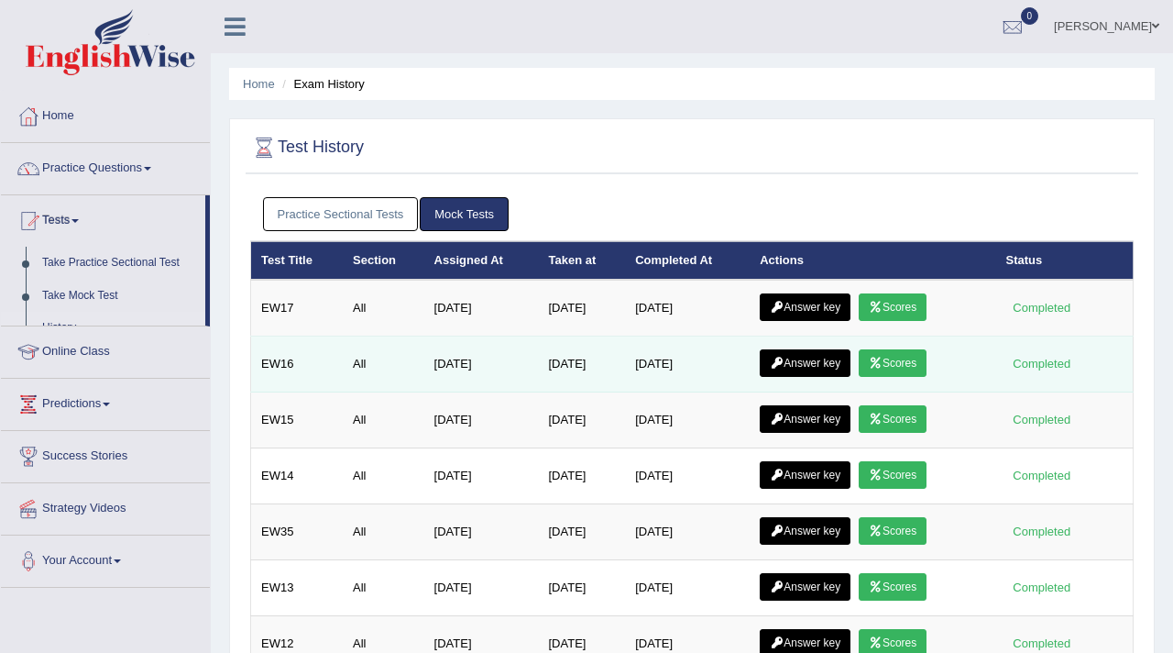
click at [826, 360] on link "Answer key" at bounding box center [805, 363] width 91 height 28
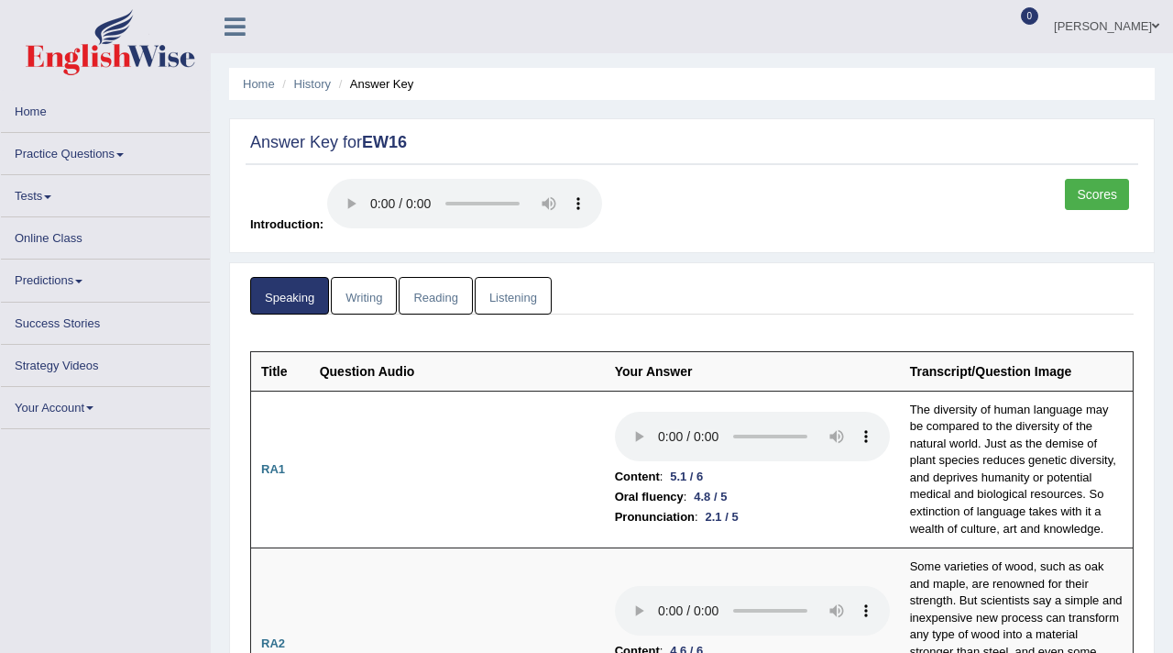
click at [1085, 198] on link "Scores" at bounding box center [1097, 194] width 64 height 31
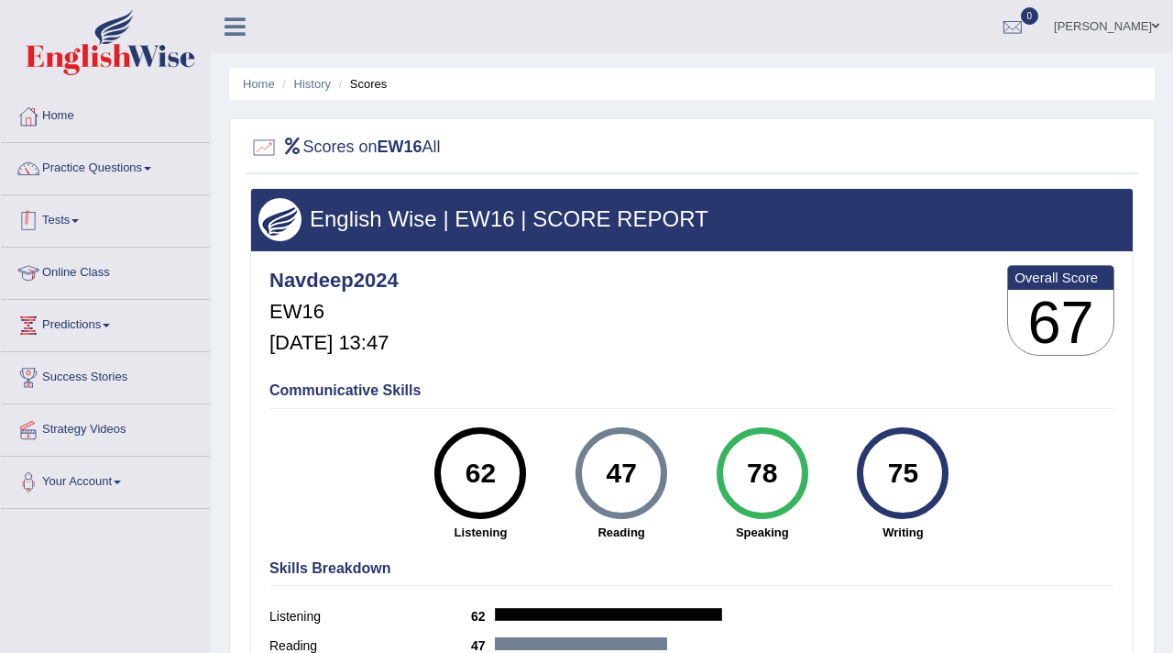
click at [72, 221] on link "Tests" at bounding box center [105, 218] width 209 height 46
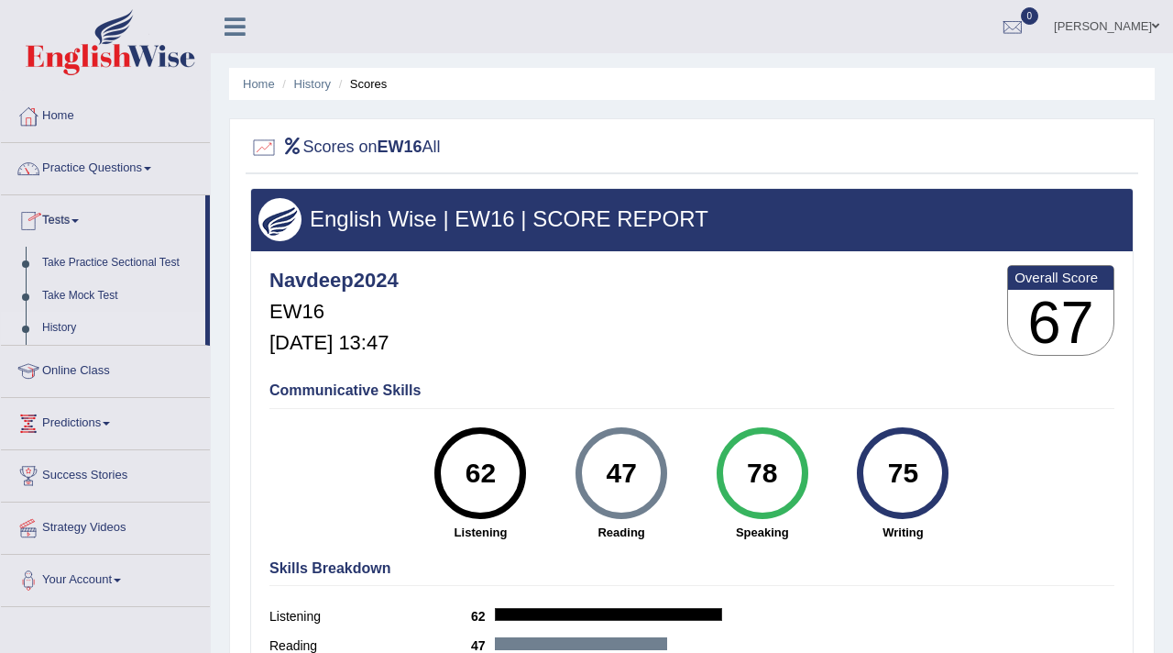
click at [70, 329] on link "History" at bounding box center [119, 328] width 171 height 33
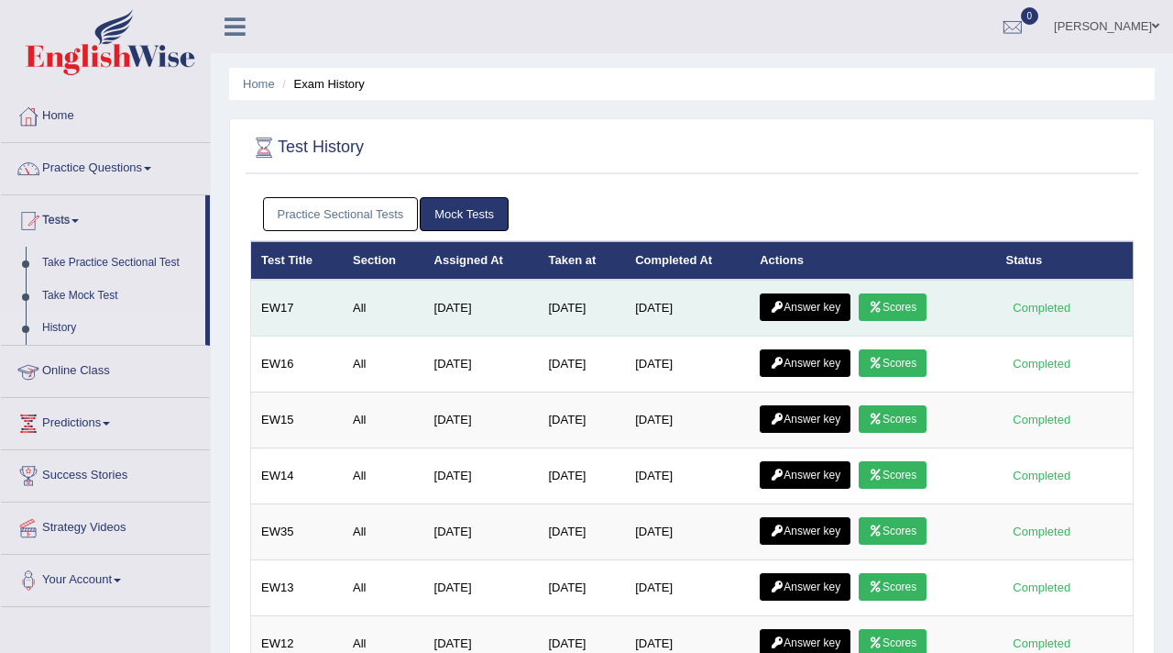
click at [814, 303] on link "Answer key" at bounding box center [805, 307] width 91 height 28
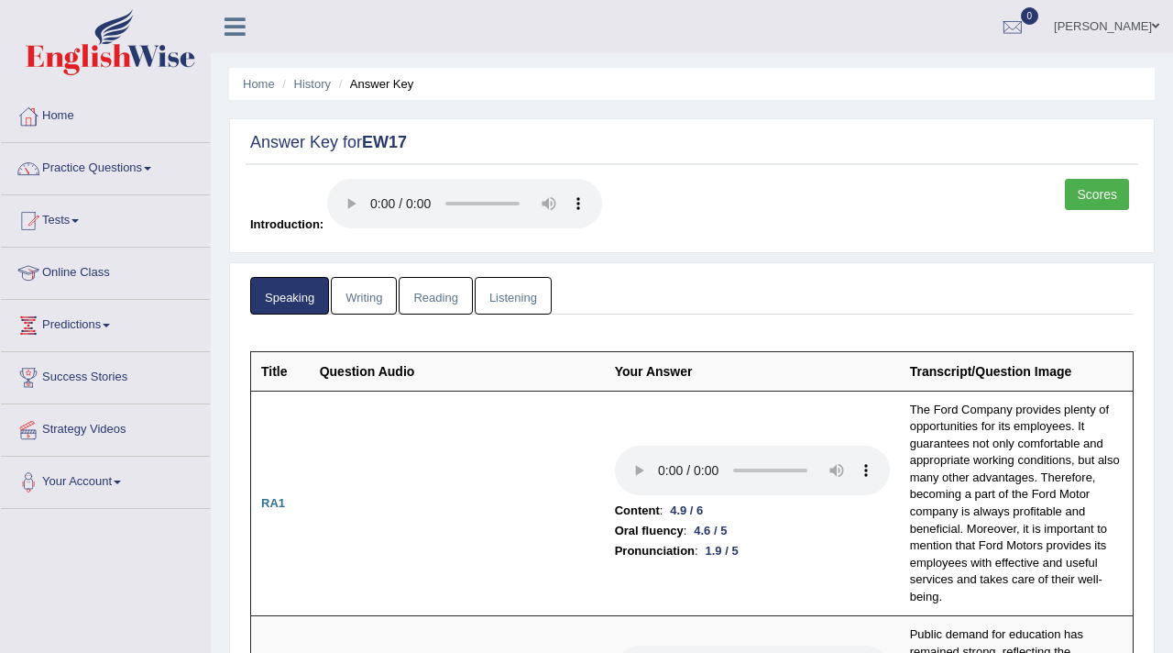
click at [1096, 191] on link "Scores" at bounding box center [1097, 194] width 64 height 31
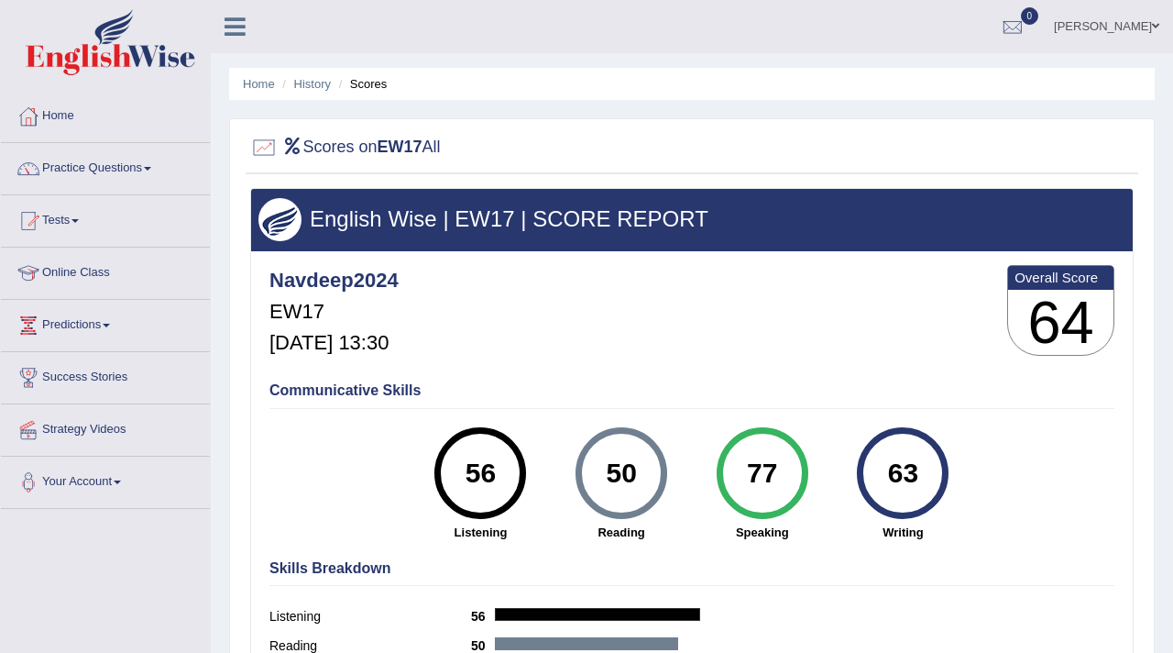
drag, startPoint x: 870, startPoint y: 402, endPoint x: 890, endPoint y: 425, distance: 30.5
click at [886, 425] on div "Communicative Skills 56 Listening 50 [GEOGRAPHIC_DATA] 77 Speaking 63 Writing" at bounding box center [692, 459] width 854 height 173
